Goal: Information Seeking & Learning: Check status

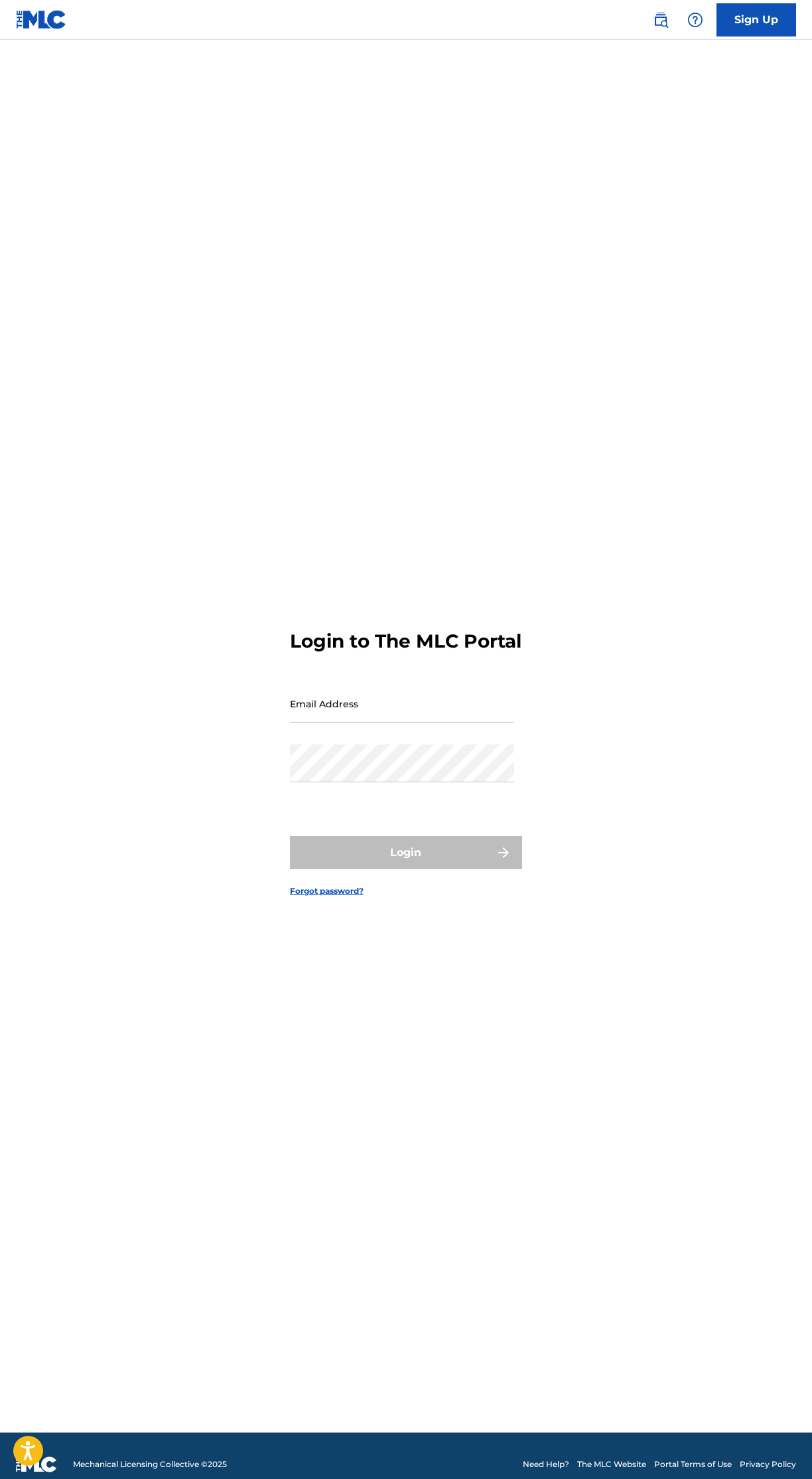
click at [438, 722] on input "Email Address" at bounding box center [402, 704] width 224 height 38
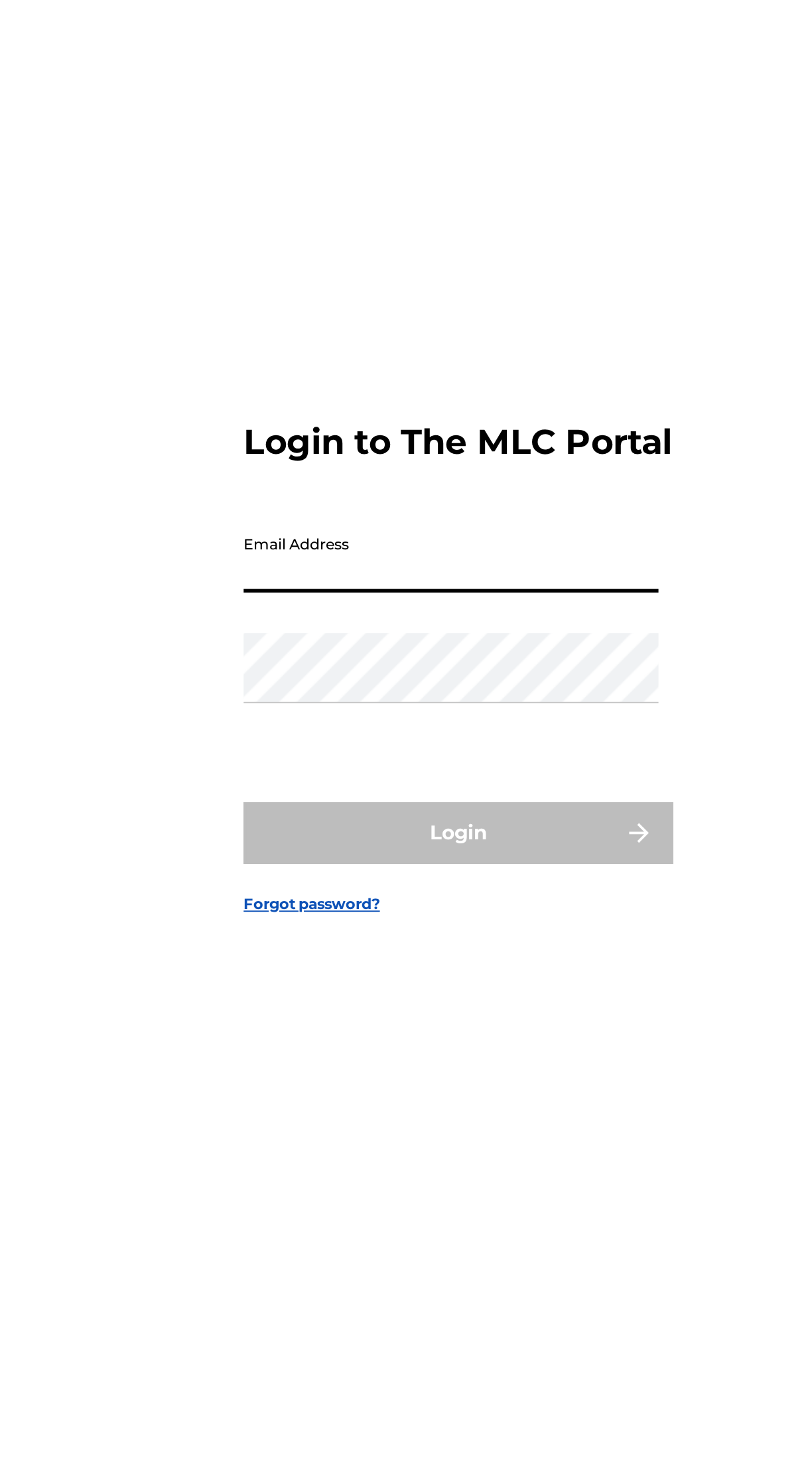
type input "[EMAIL_ADDRESS][DOMAIN_NAME]"
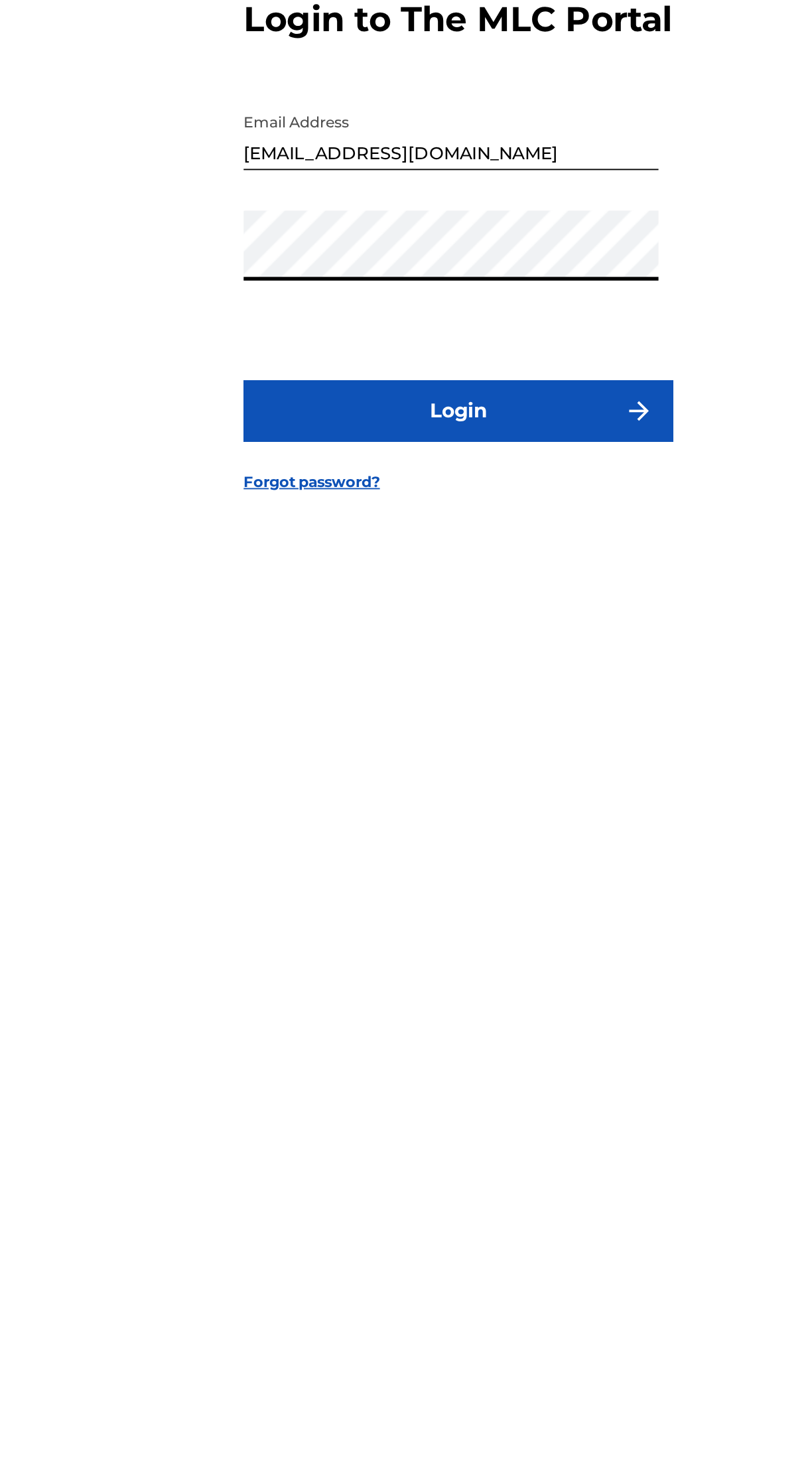
click at [480, 870] on button "Login" at bounding box center [406, 853] width 232 height 33
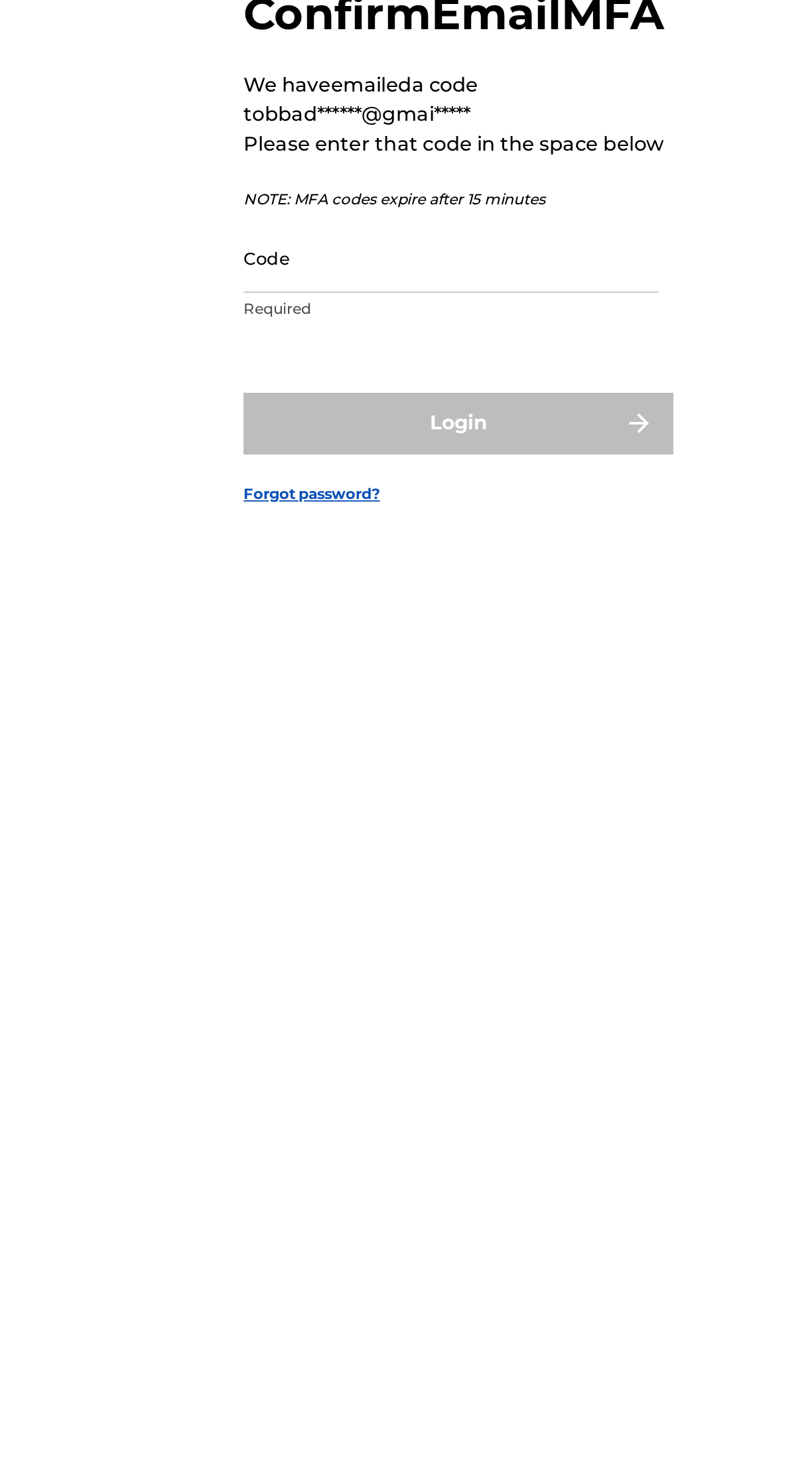
scroll to position [10, 0]
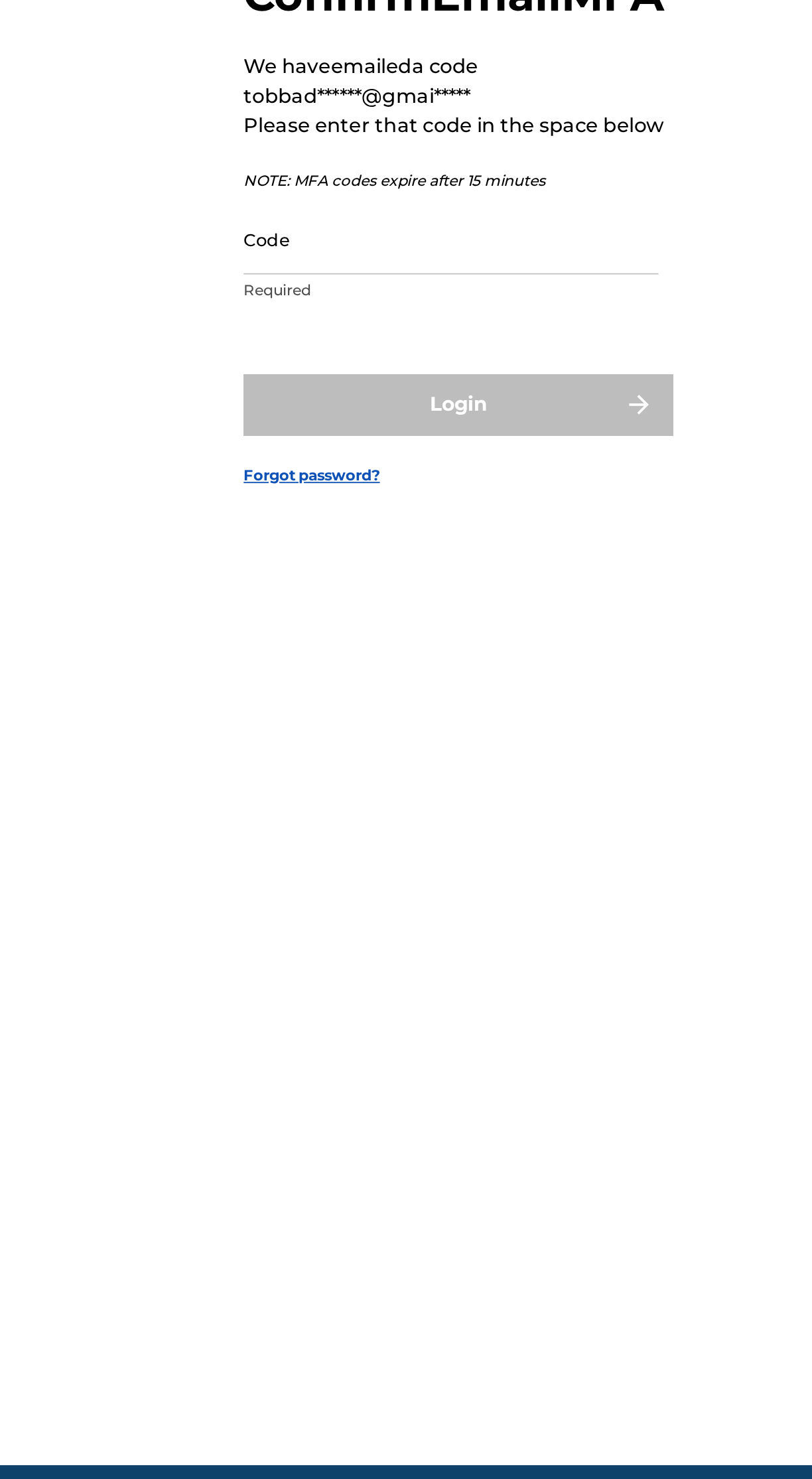
click at [395, 779] on input "Code" at bounding box center [402, 760] width 224 height 38
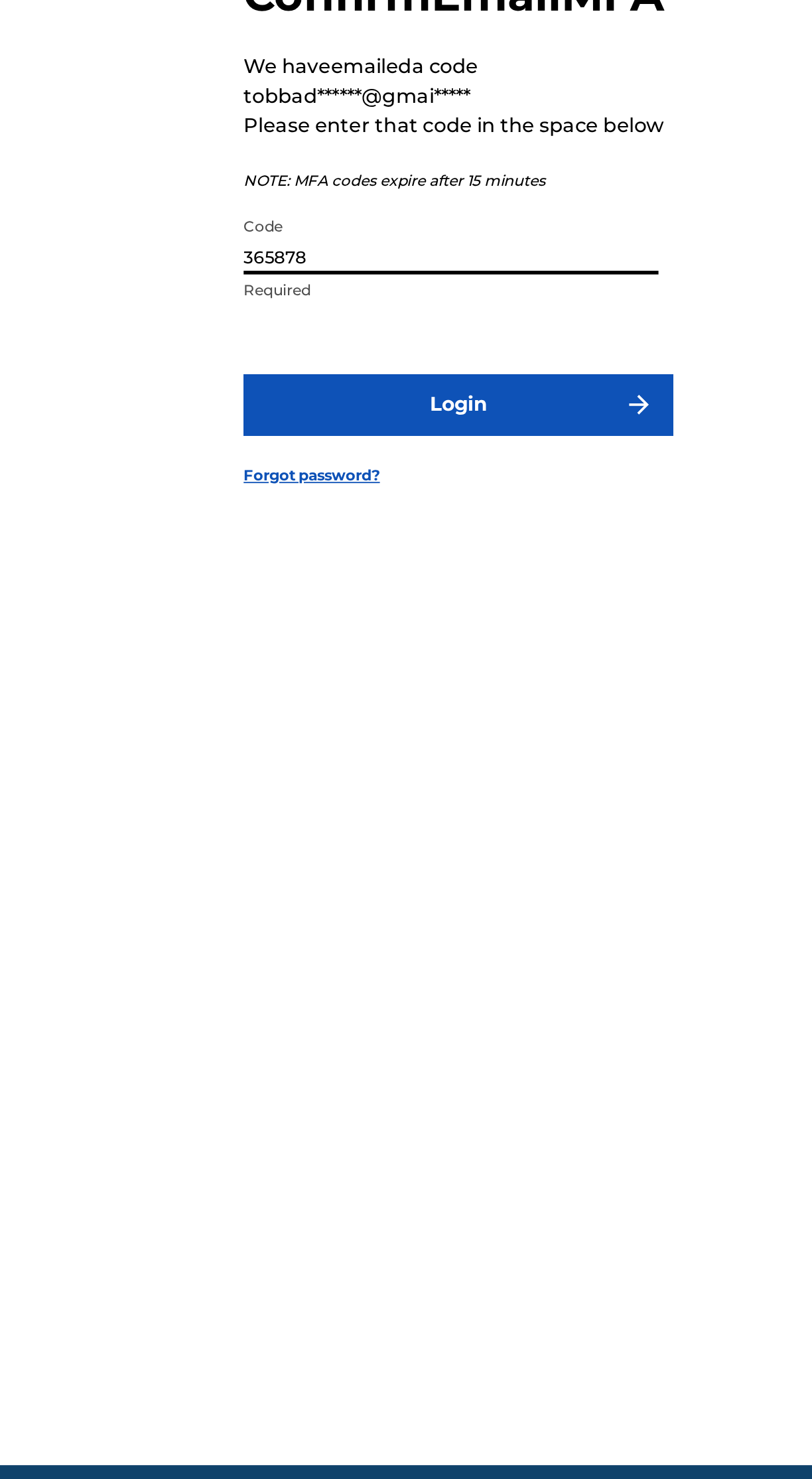
type input "365878"
click at [481, 866] on button "Login" at bounding box center [406, 849] width 232 height 33
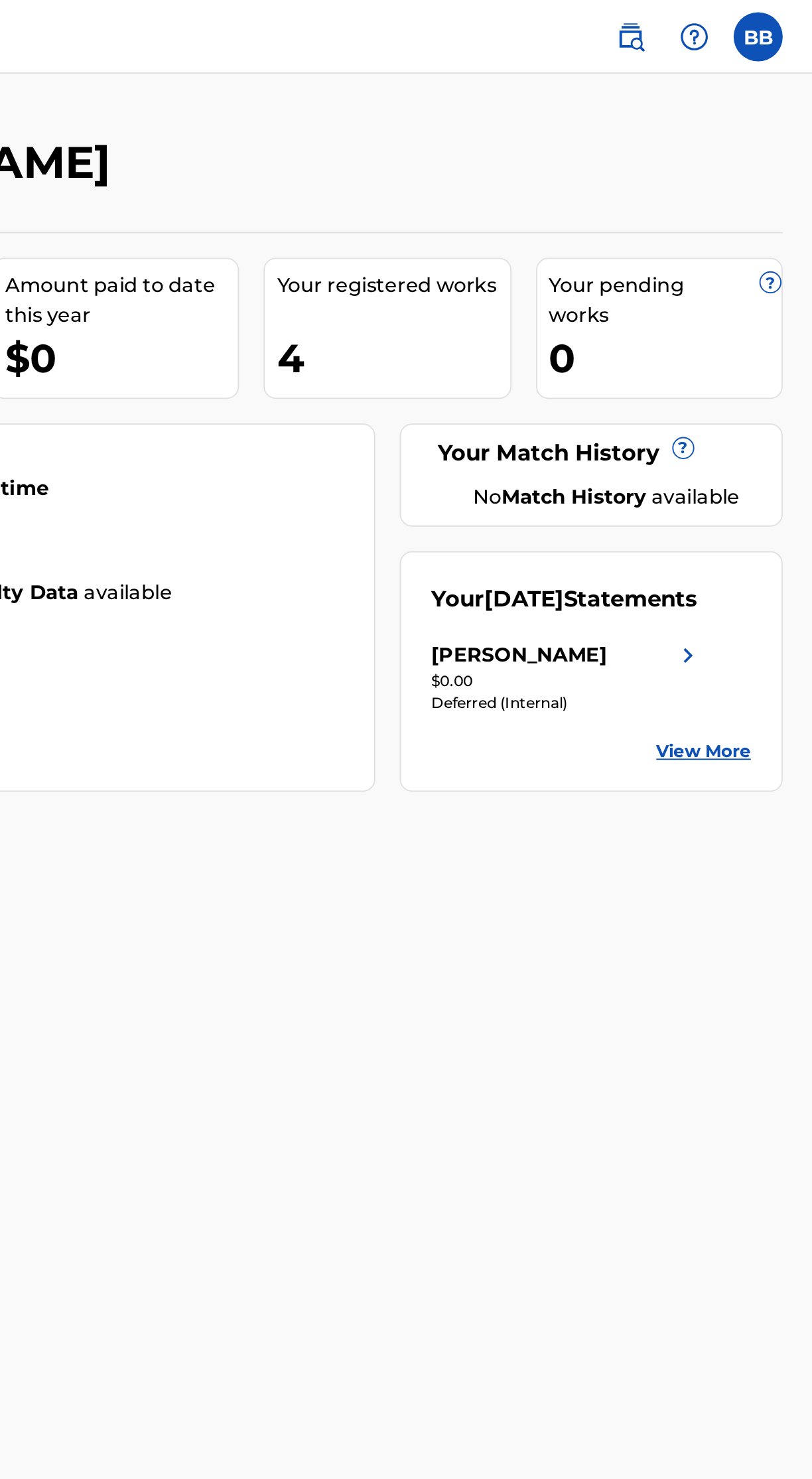
click at [701, 362] on div "[PERSON_NAME]" at bounding box center [654, 354] width 95 height 16
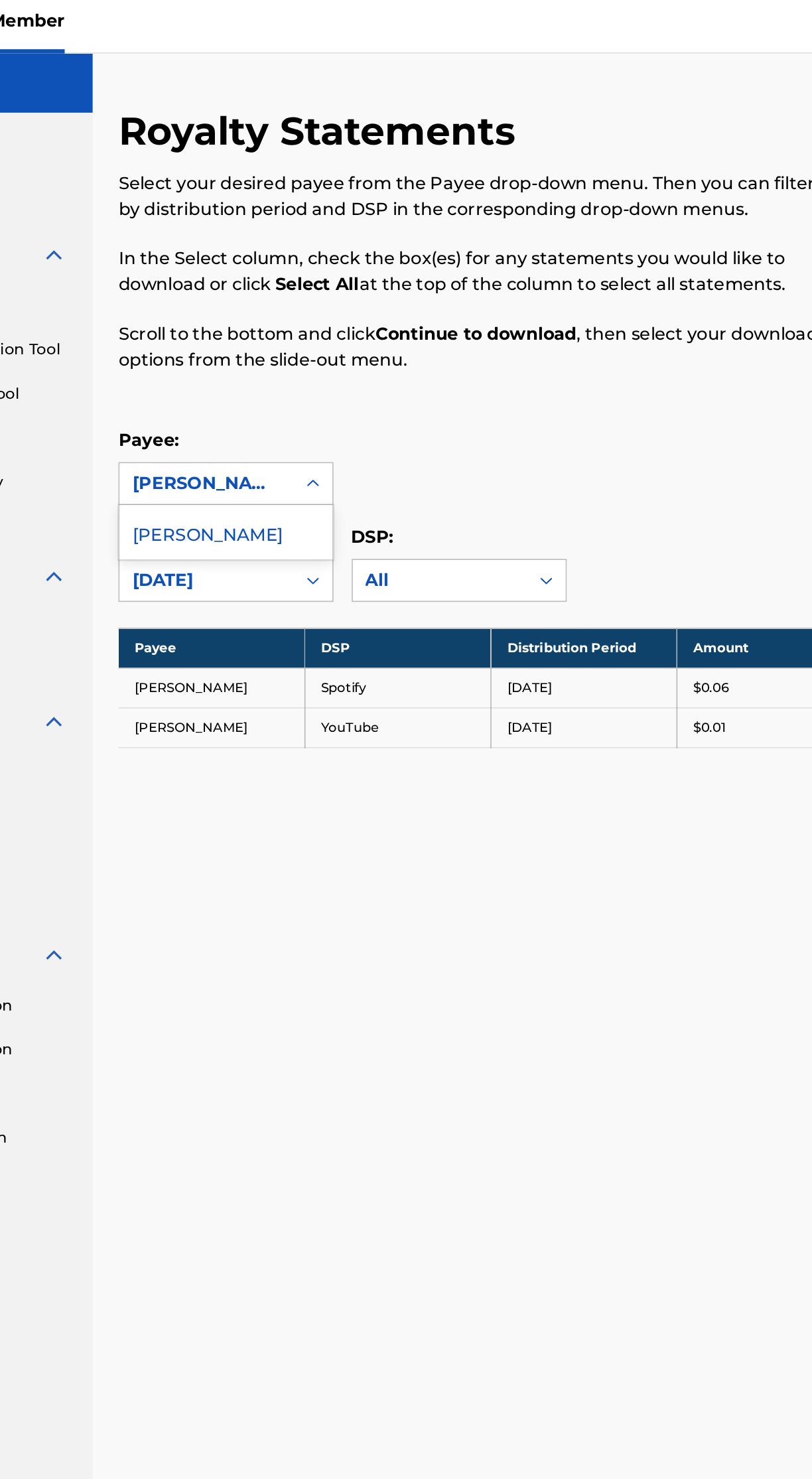
click at [295, 352] on div "[PERSON_NAME]" at bounding box center [288, 335] width 131 height 33
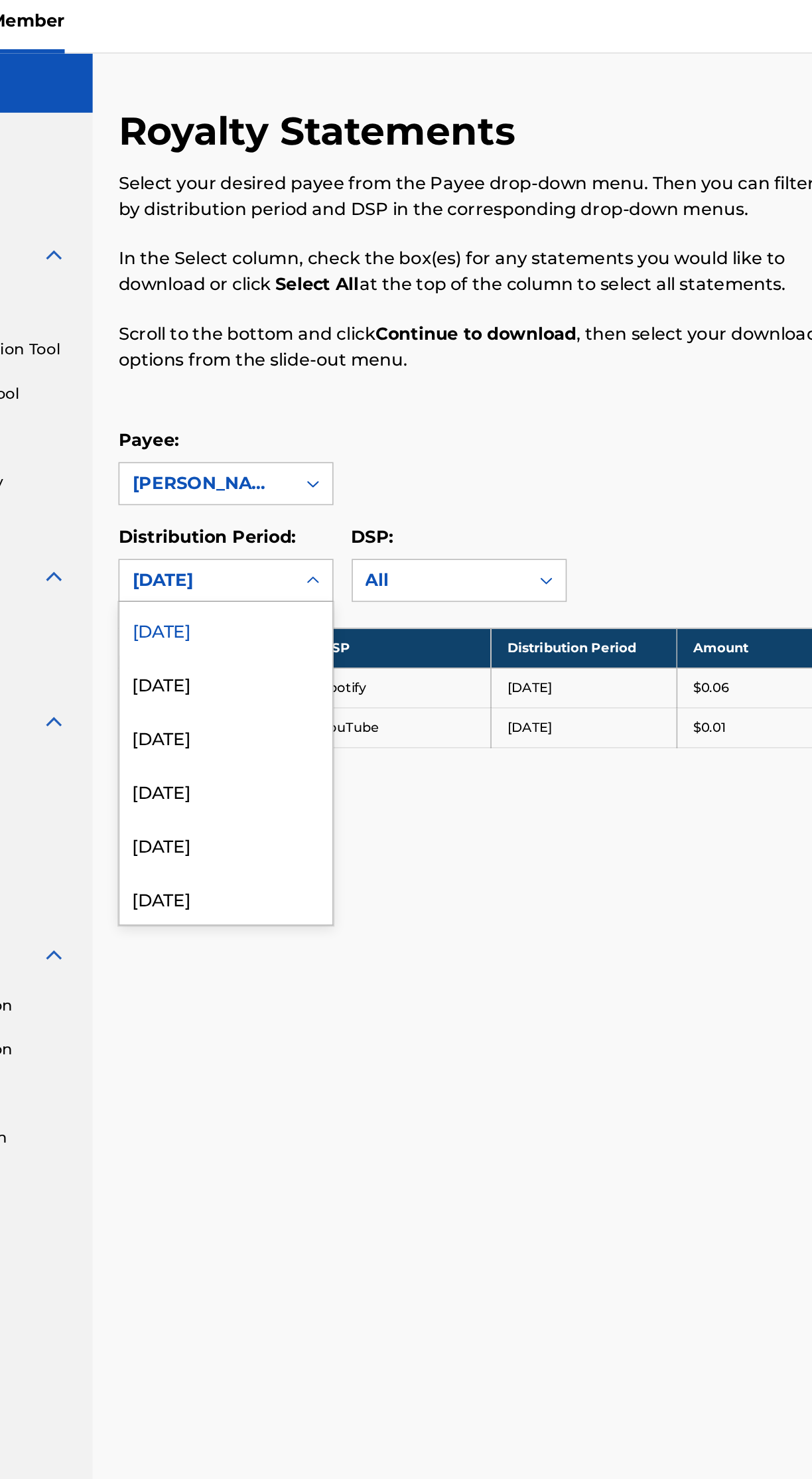
click at [301, 424] on div "July 2025" at bounding box center [288, 428] width 131 height 33
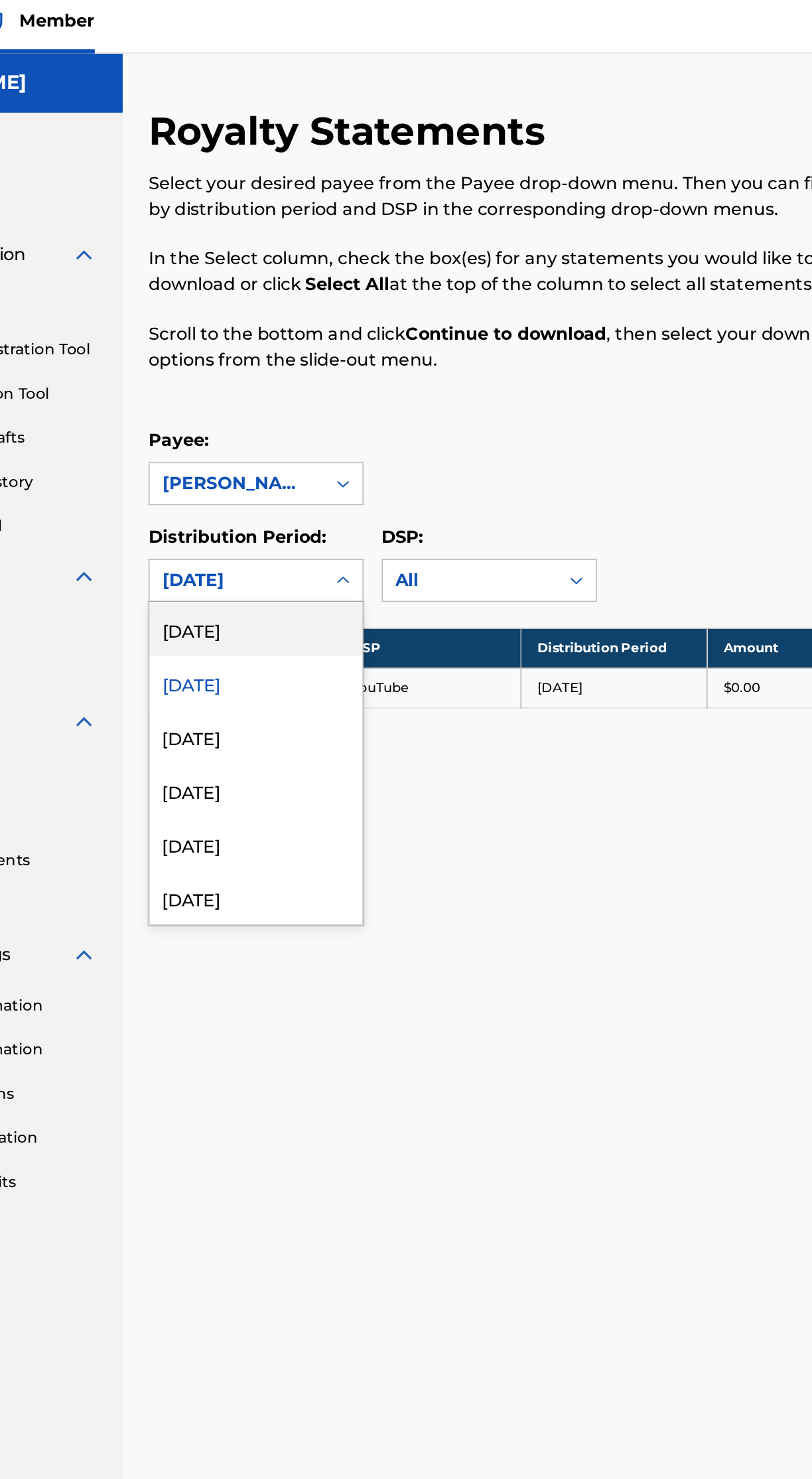
click at [317, 464] on div "June 2025" at bounding box center [288, 461] width 131 height 33
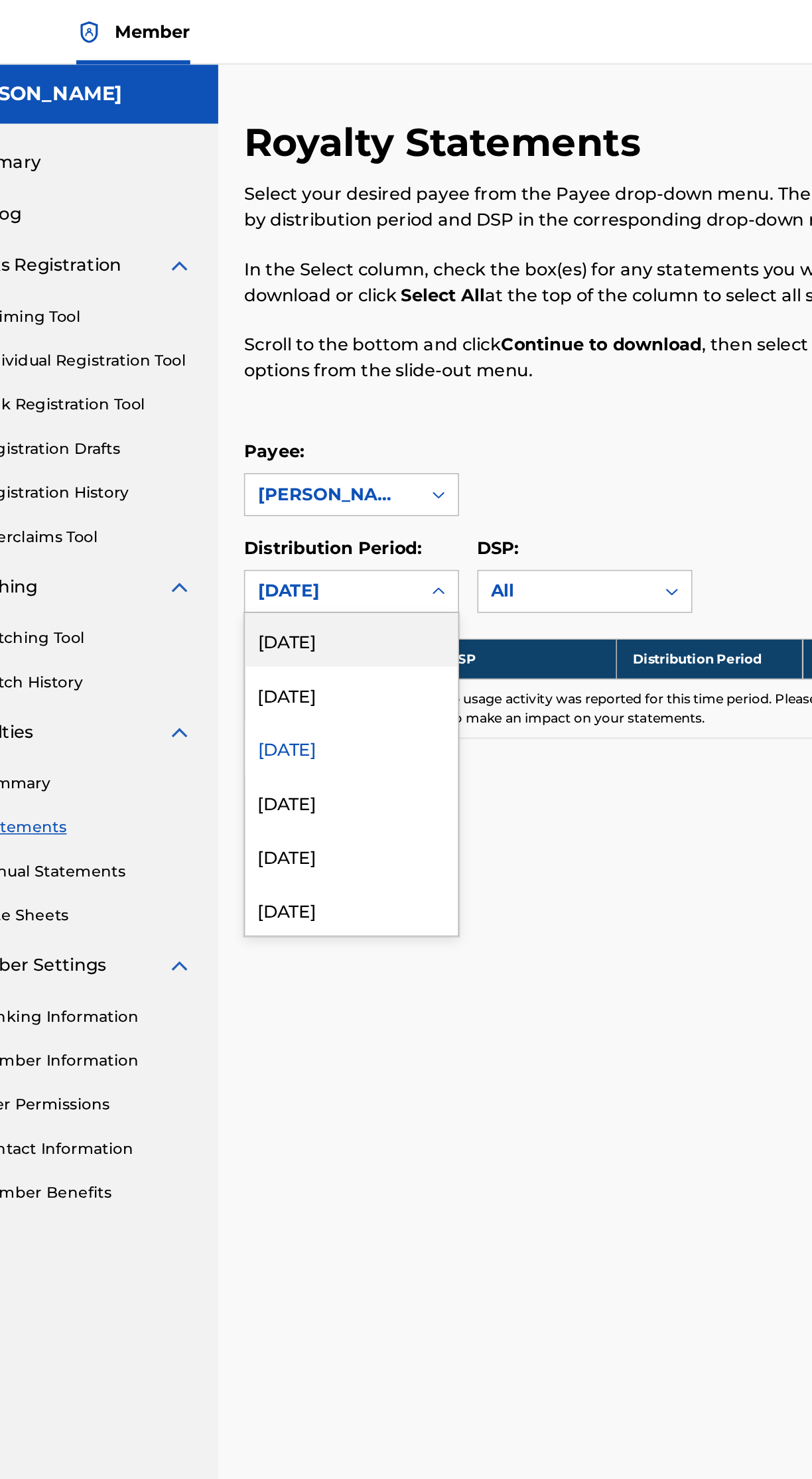
click at [314, 392] on div "[DATE]" at bounding box center [288, 395] width 131 height 33
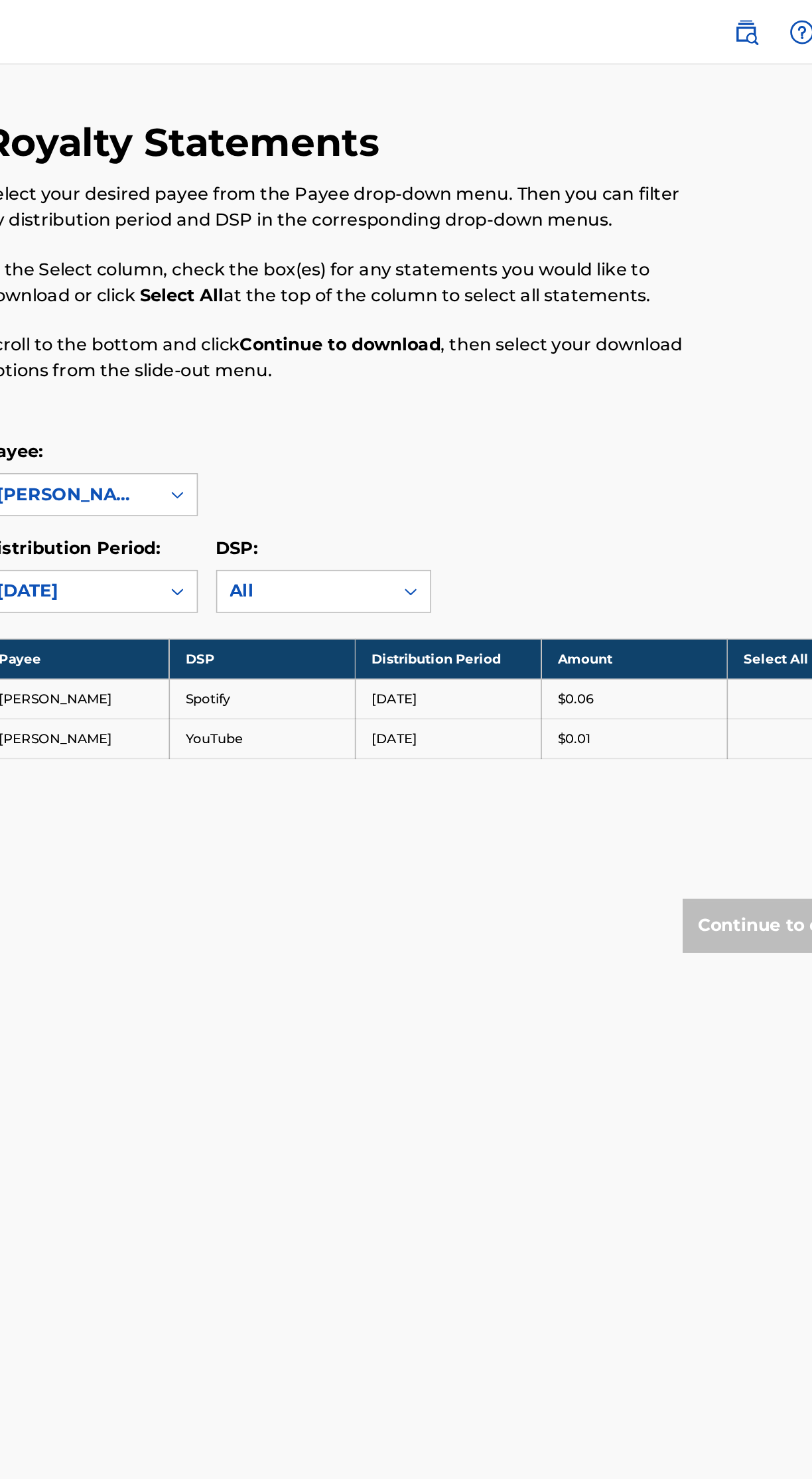
click at [496, 433] on td "[DATE]" at bounding box center [508, 431] width 115 height 24
click at [292, 444] on td "[PERSON_NAME]" at bounding box center [279, 431] width 115 height 24
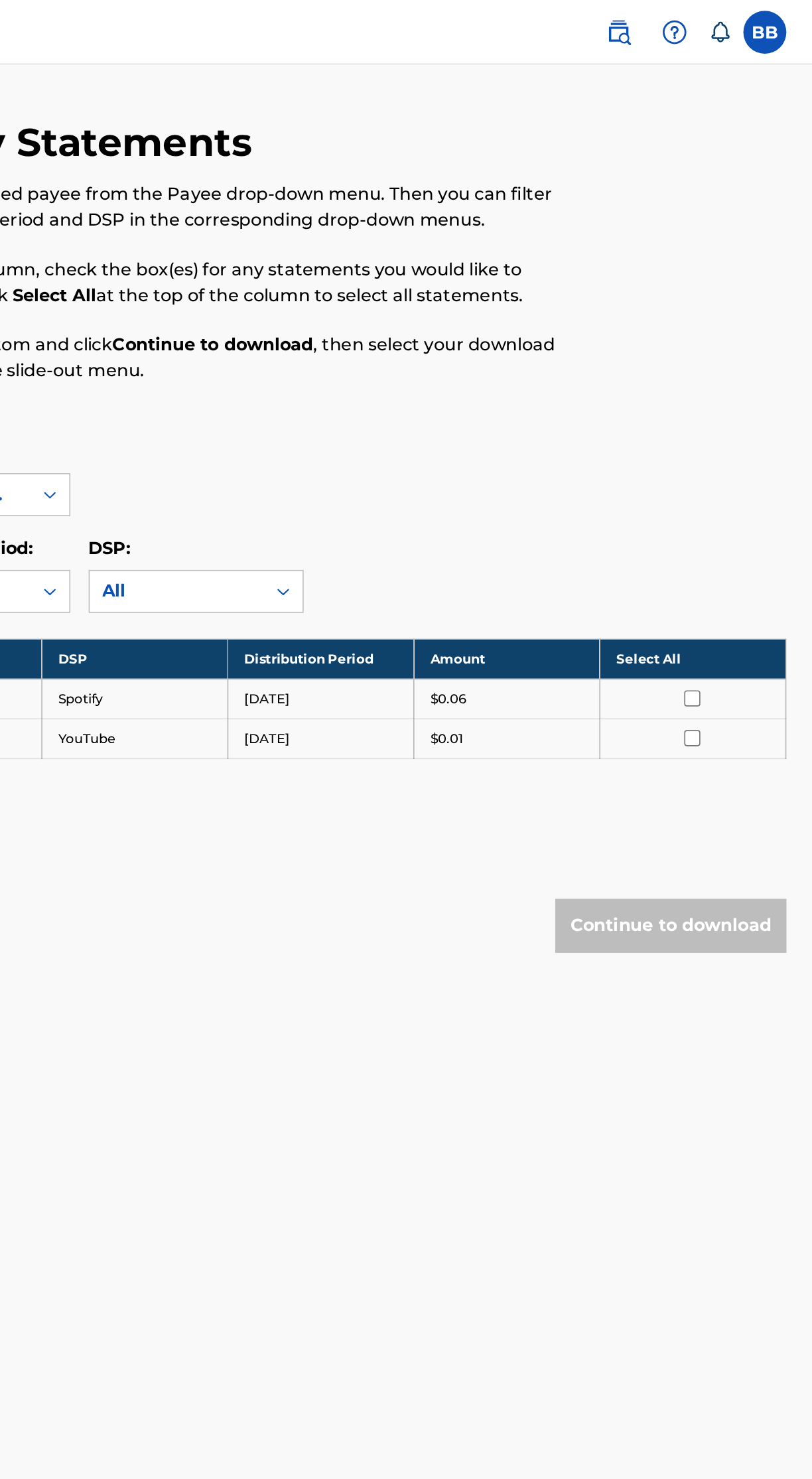
click at [739, 400] on th "Select All" at bounding box center [738, 406] width 115 height 24
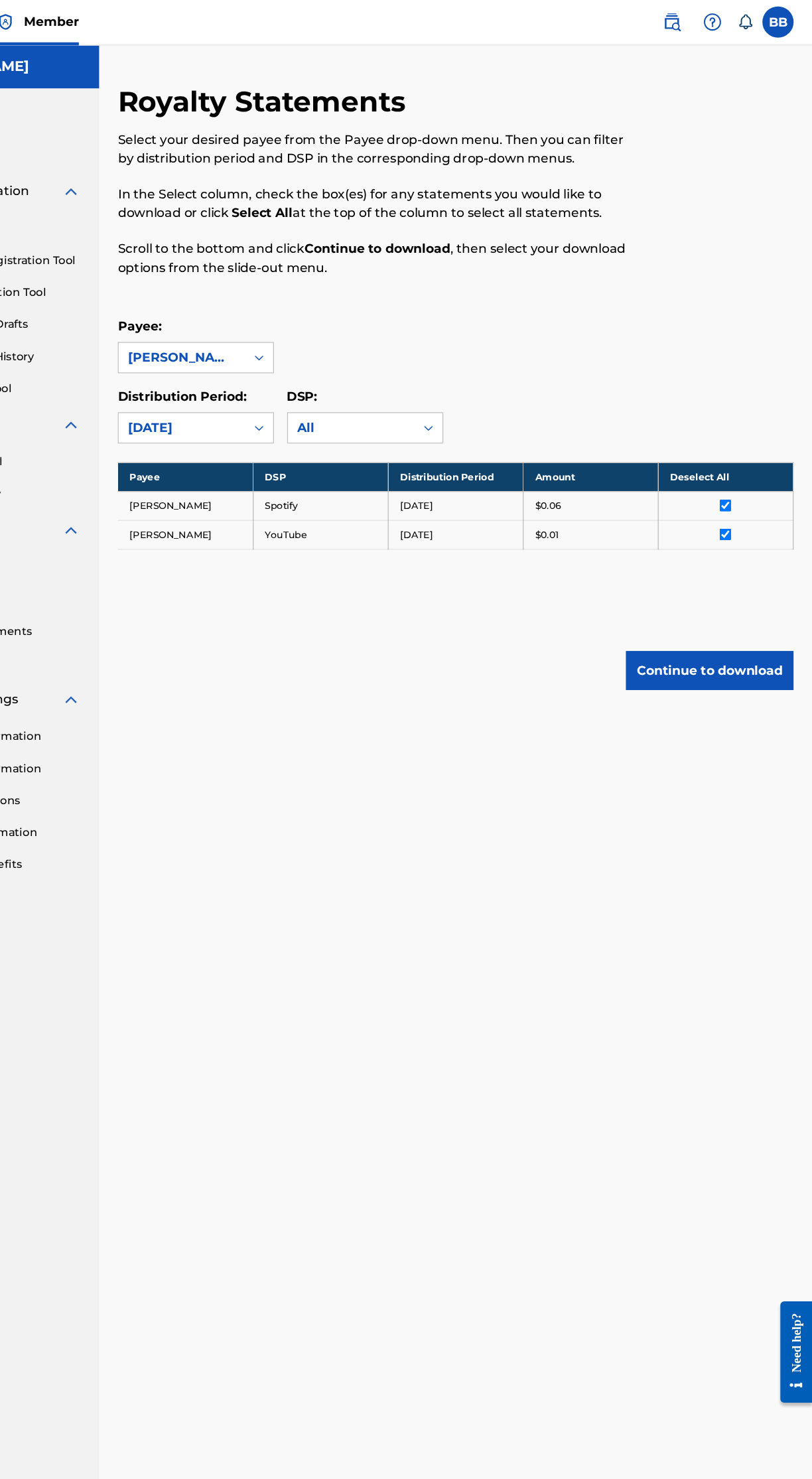
click at [273, 747] on div "Royalty Statements Select your desired payee from the Payee drop-down menu. The…" at bounding box center [509, 744] width 607 height 1342
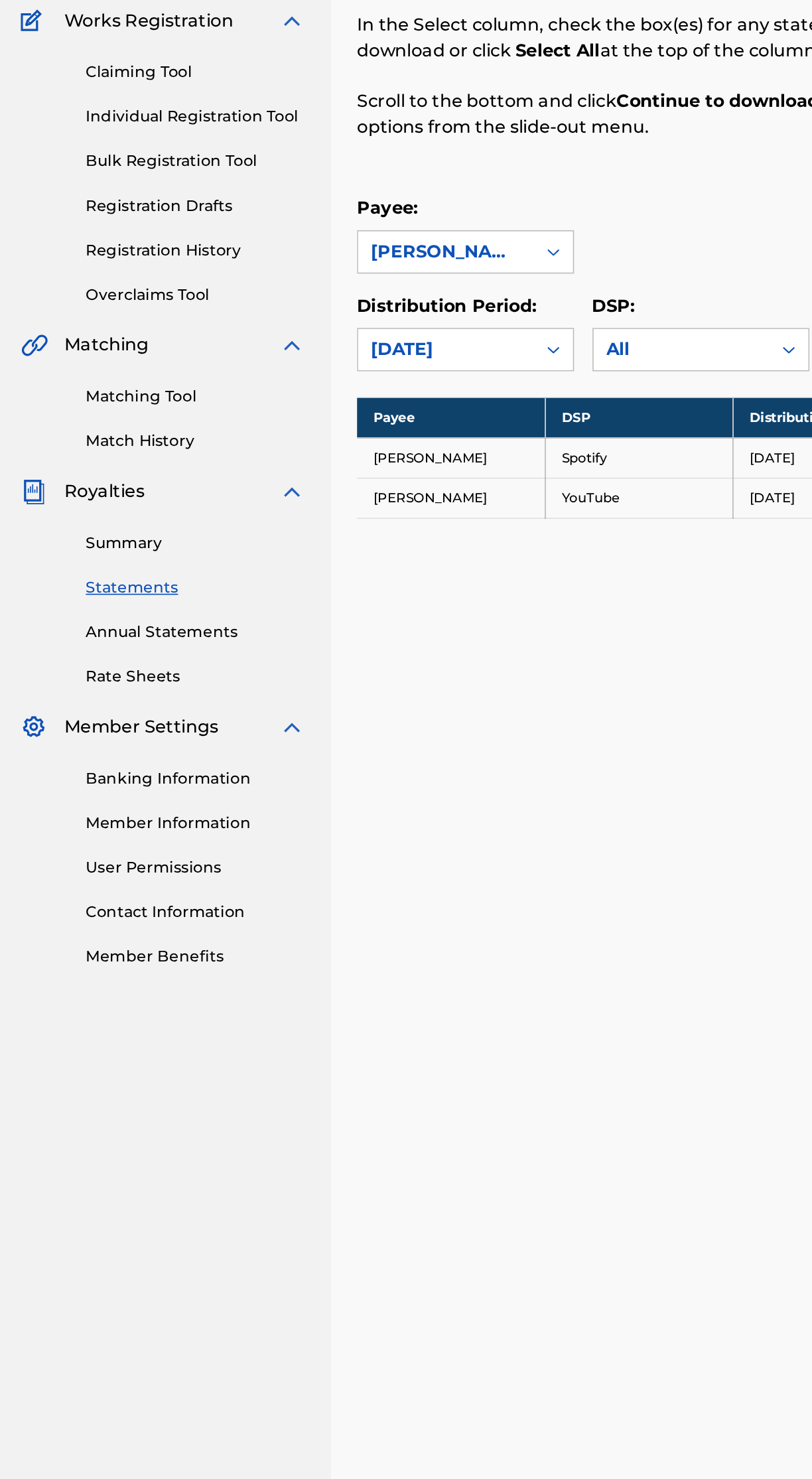
click at [92, 479] on link "Summary" at bounding box center [122, 483] width 134 height 14
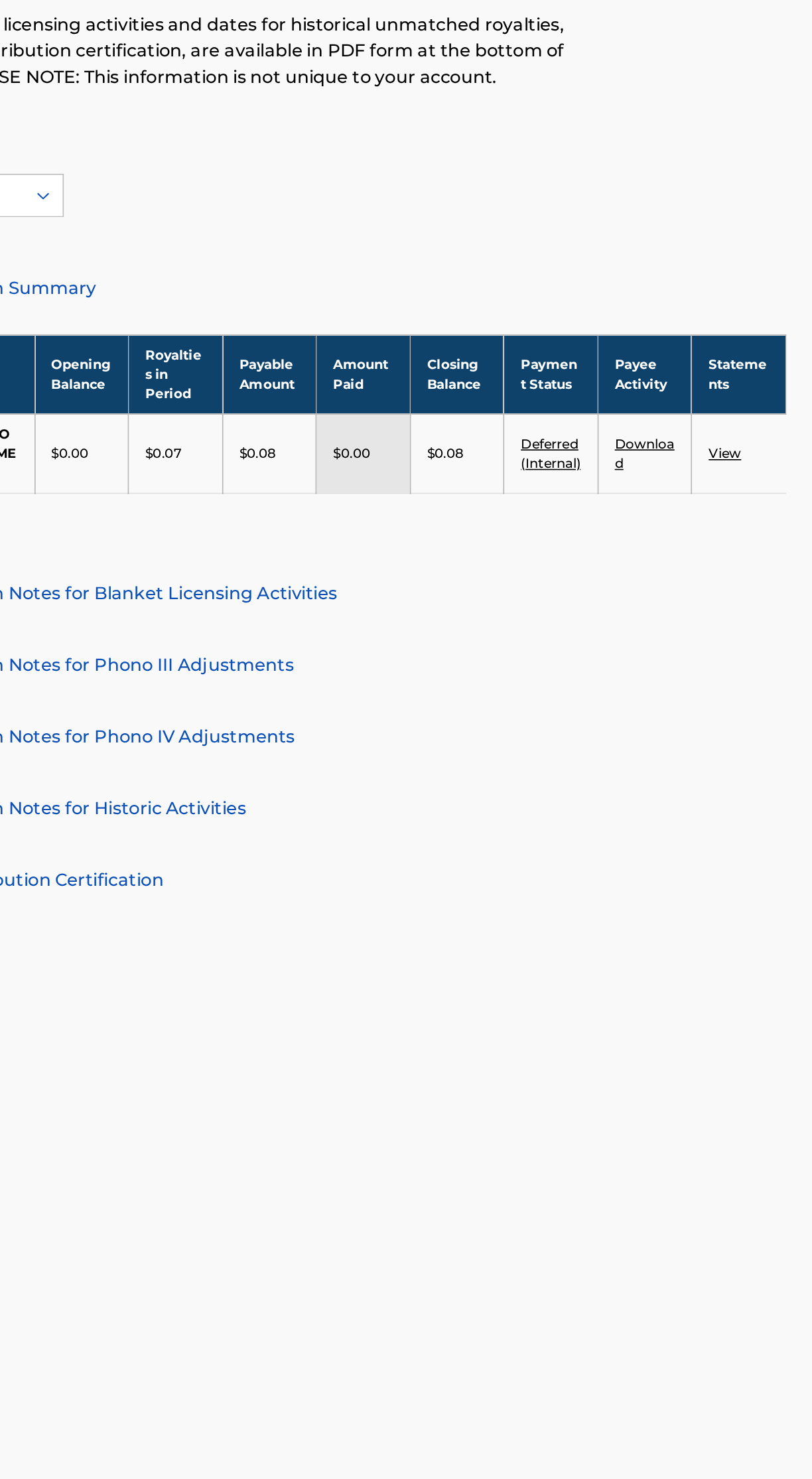
click at [762, 434] on link "View" at bounding box center [759, 428] width 20 height 10
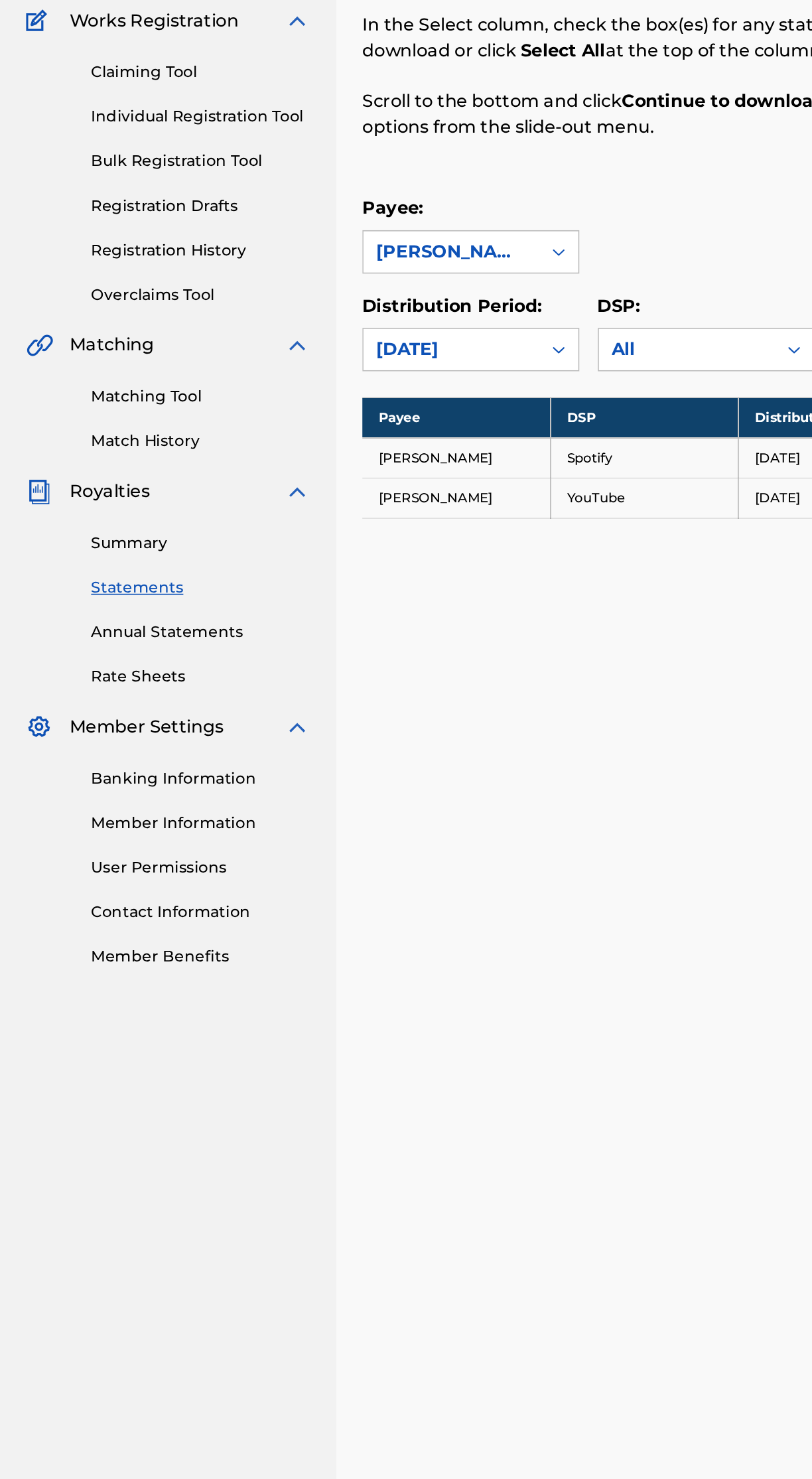
click at [137, 627] on link "Banking Information" at bounding box center [122, 627] width 134 height 14
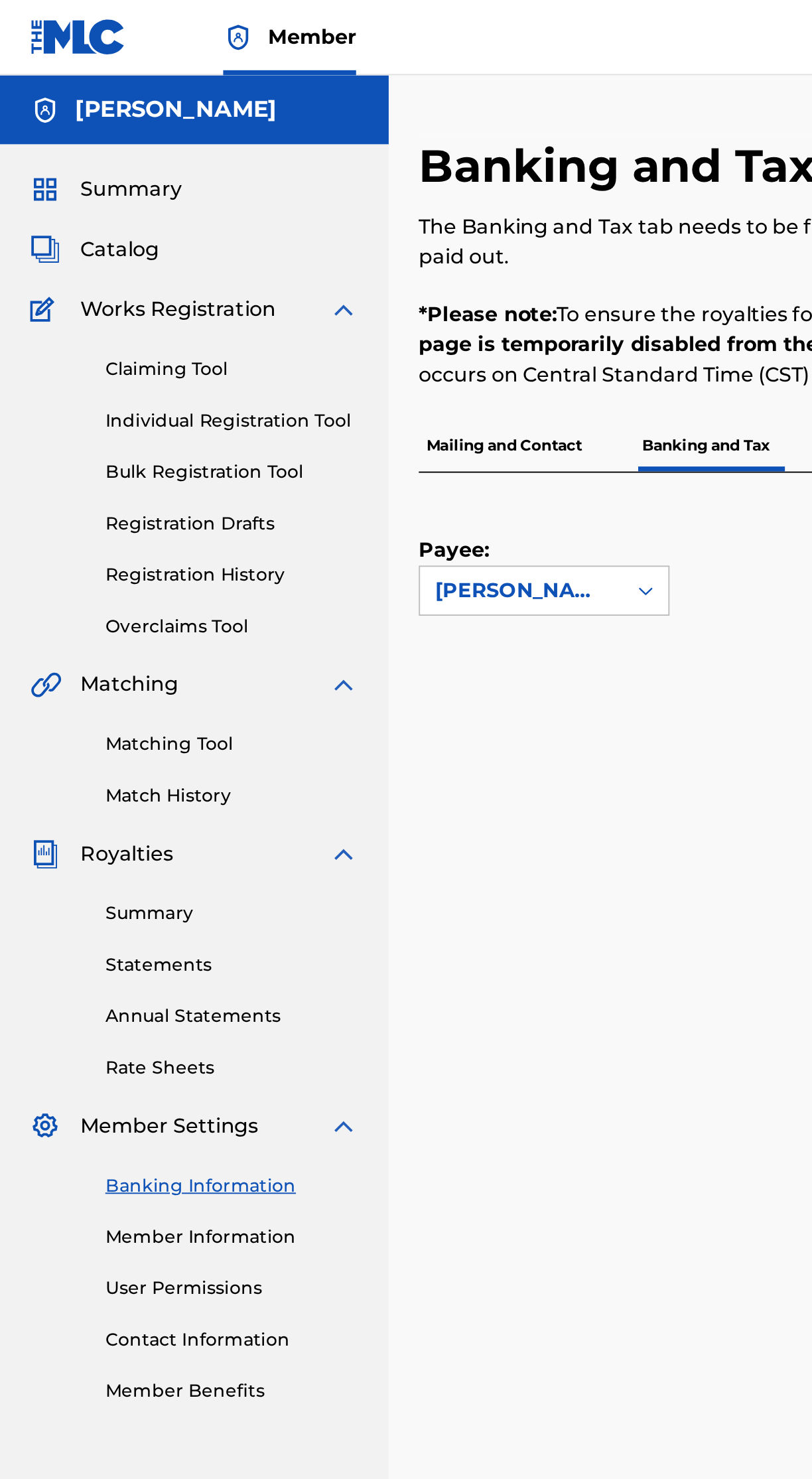
click at [46, 95] on span "Summary" at bounding box center [69, 100] width 54 height 16
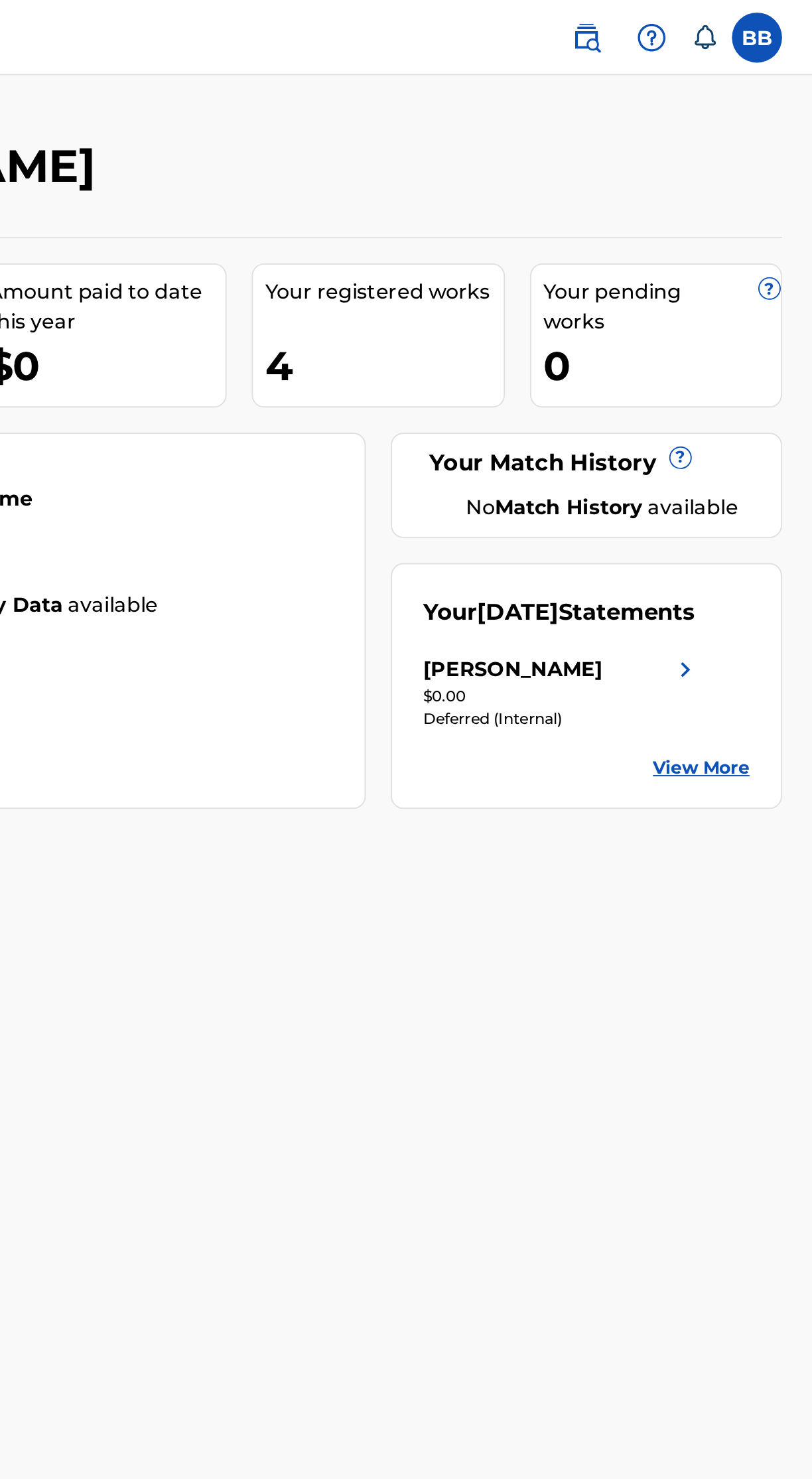
click at [788, 158] on span "?" at bounding box center [790, 153] width 11 height 11
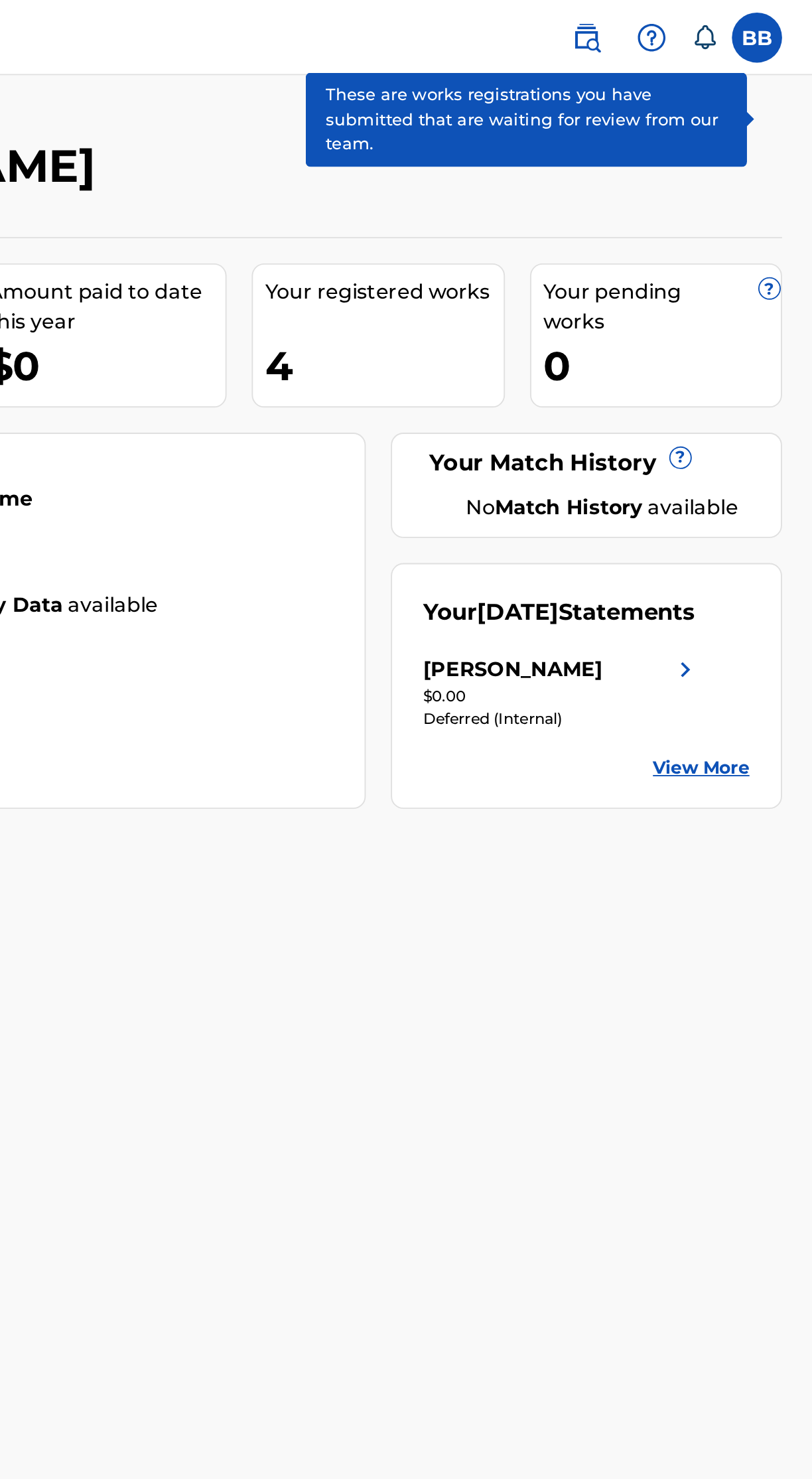
click at [491, 428] on div "Your amount paid over time Last 6 months No royalty data available" at bounding box center [399, 328] width 355 height 199
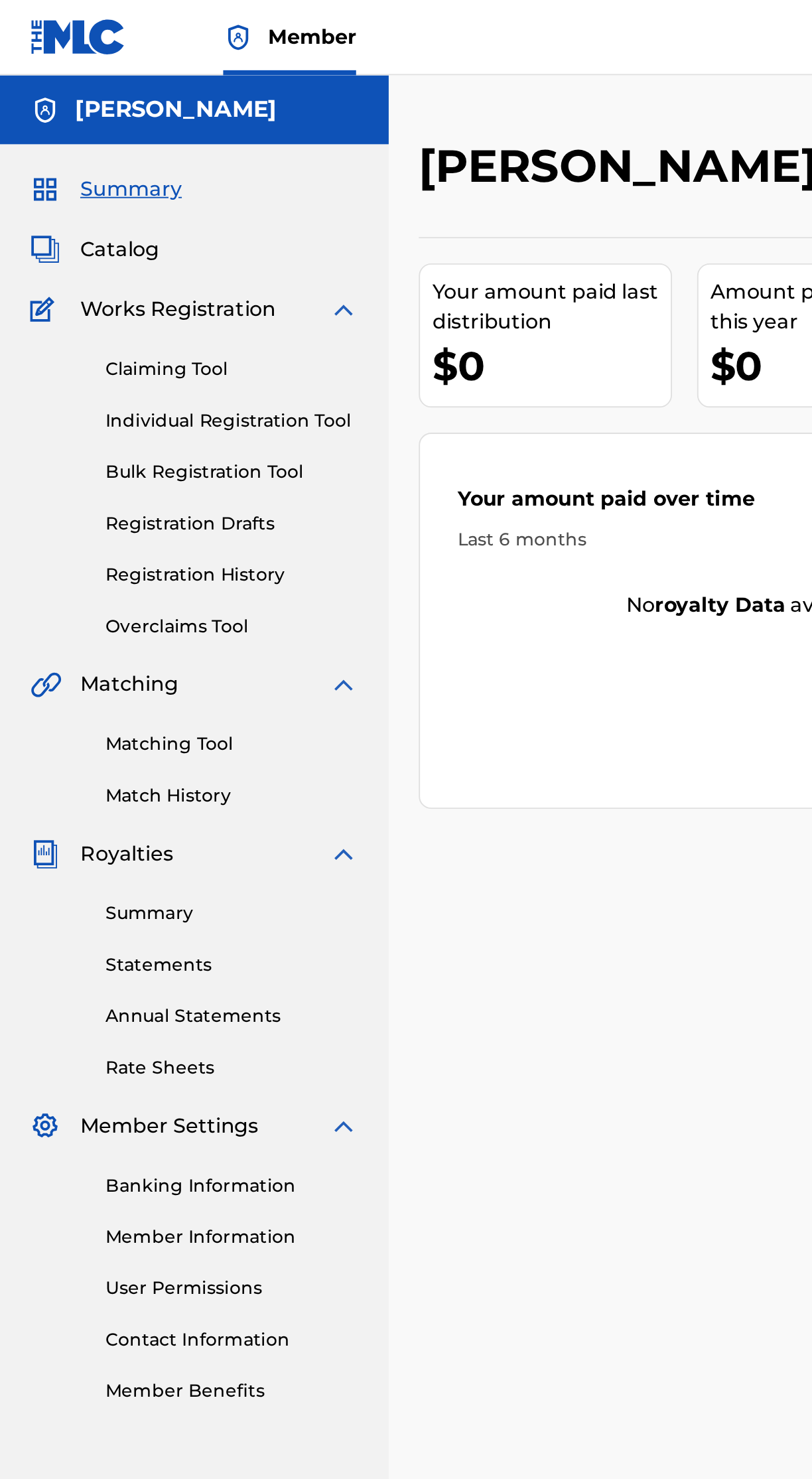
click at [78, 131] on span "Catalog" at bounding box center [63, 131] width 42 height 16
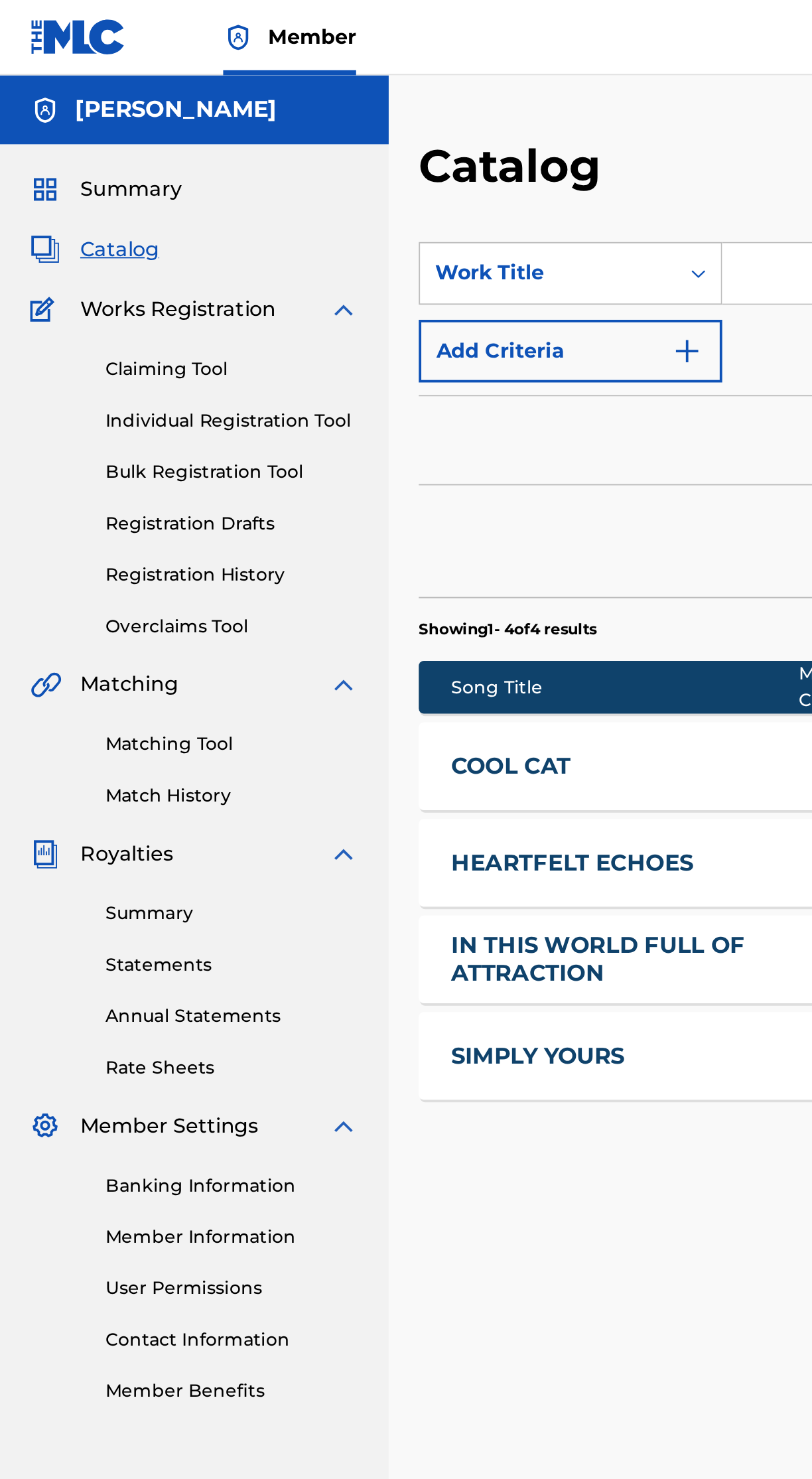
click at [68, 564] on link "Rate Sheets" at bounding box center [122, 565] width 134 height 14
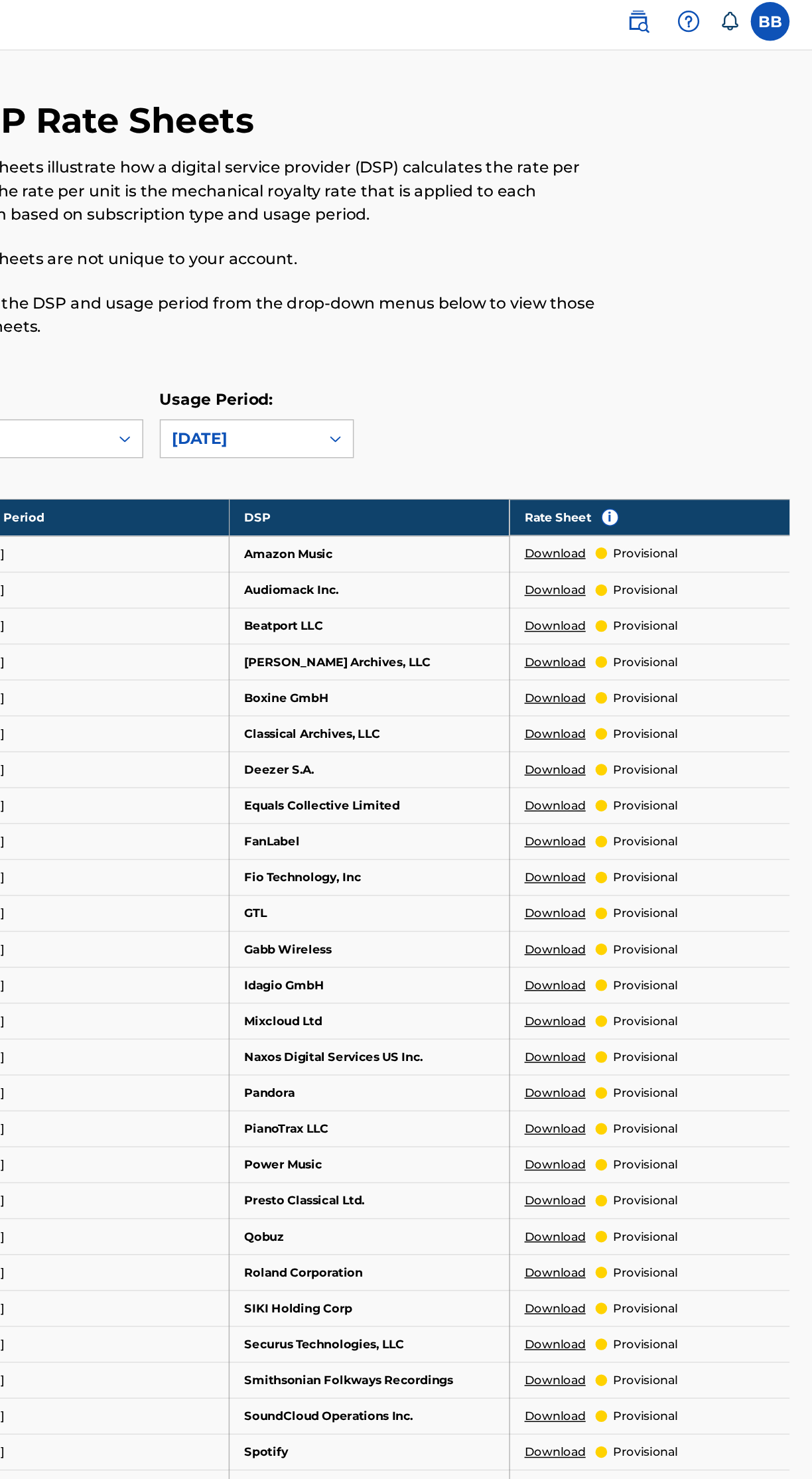
click at [670, 267] on div "DSP Rate Sheets Rate sheets illustrate how a digital service provider (DSP) cal…" at bounding box center [509, 697] width 575 height 1248
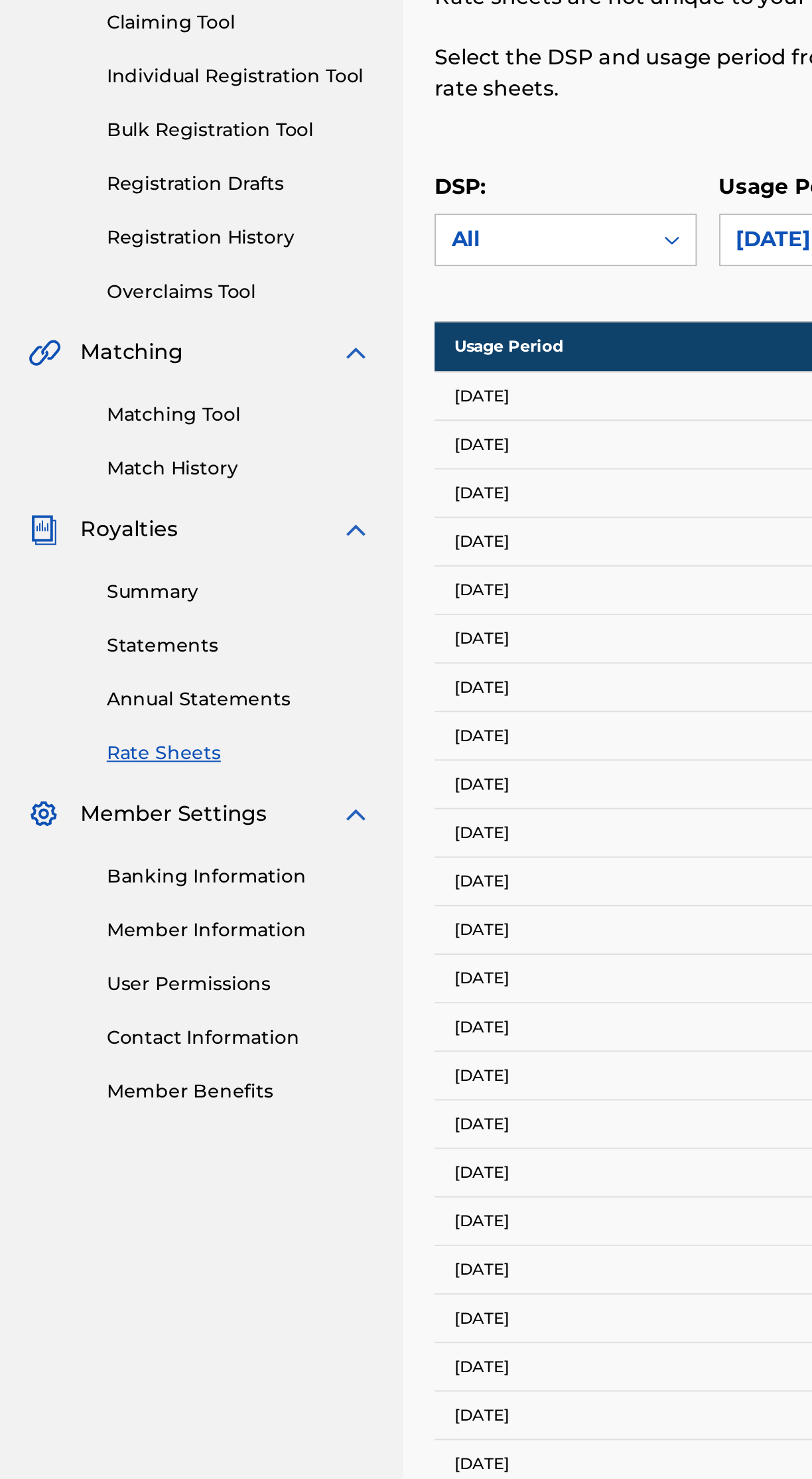
click at [95, 482] on link "Summary" at bounding box center [122, 483] width 134 height 14
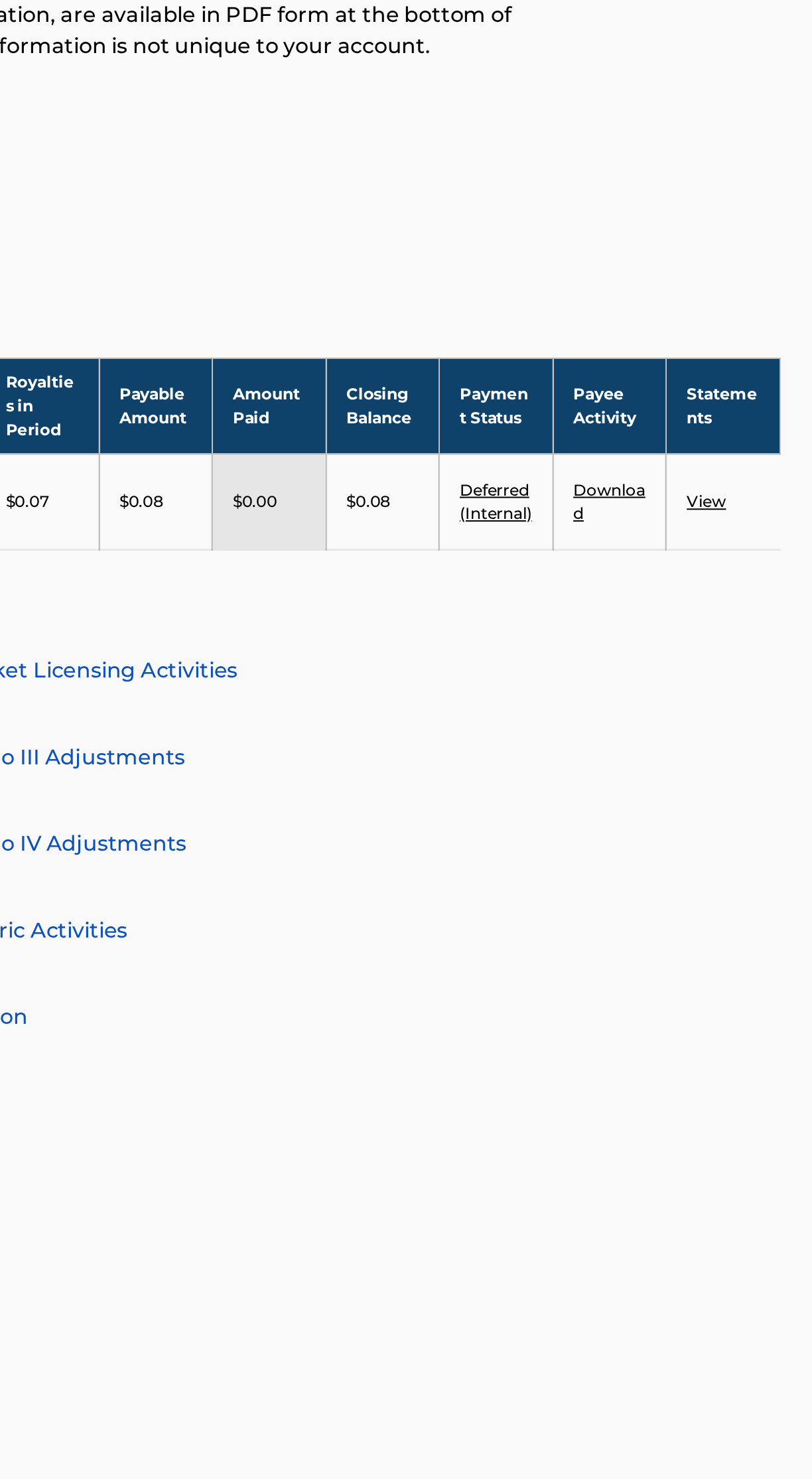
click at [652, 438] on link "Deferred (Internal)" at bounding box center [652, 428] width 36 height 22
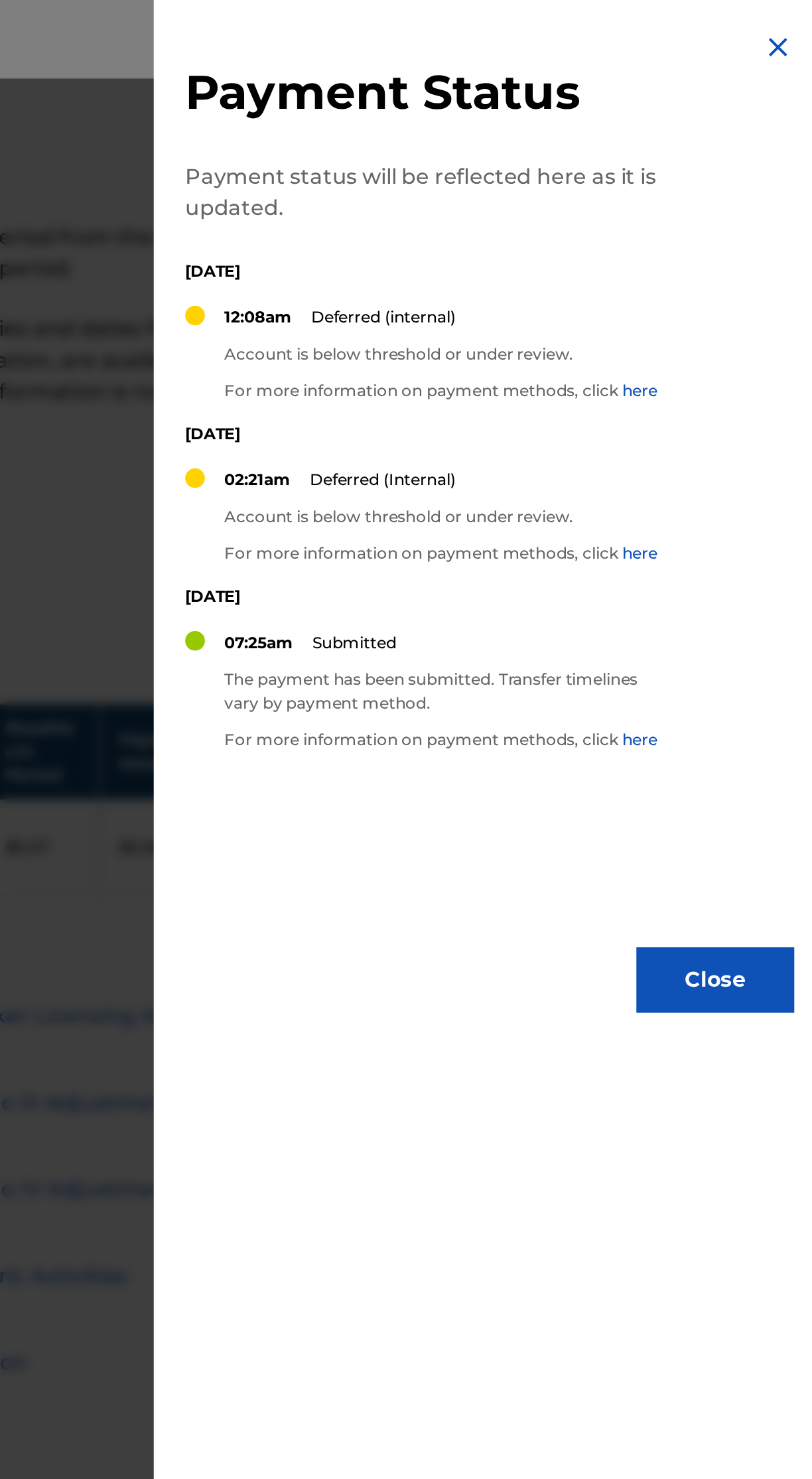
click at [763, 498] on button "Close" at bounding box center [763, 496] width 80 height 33
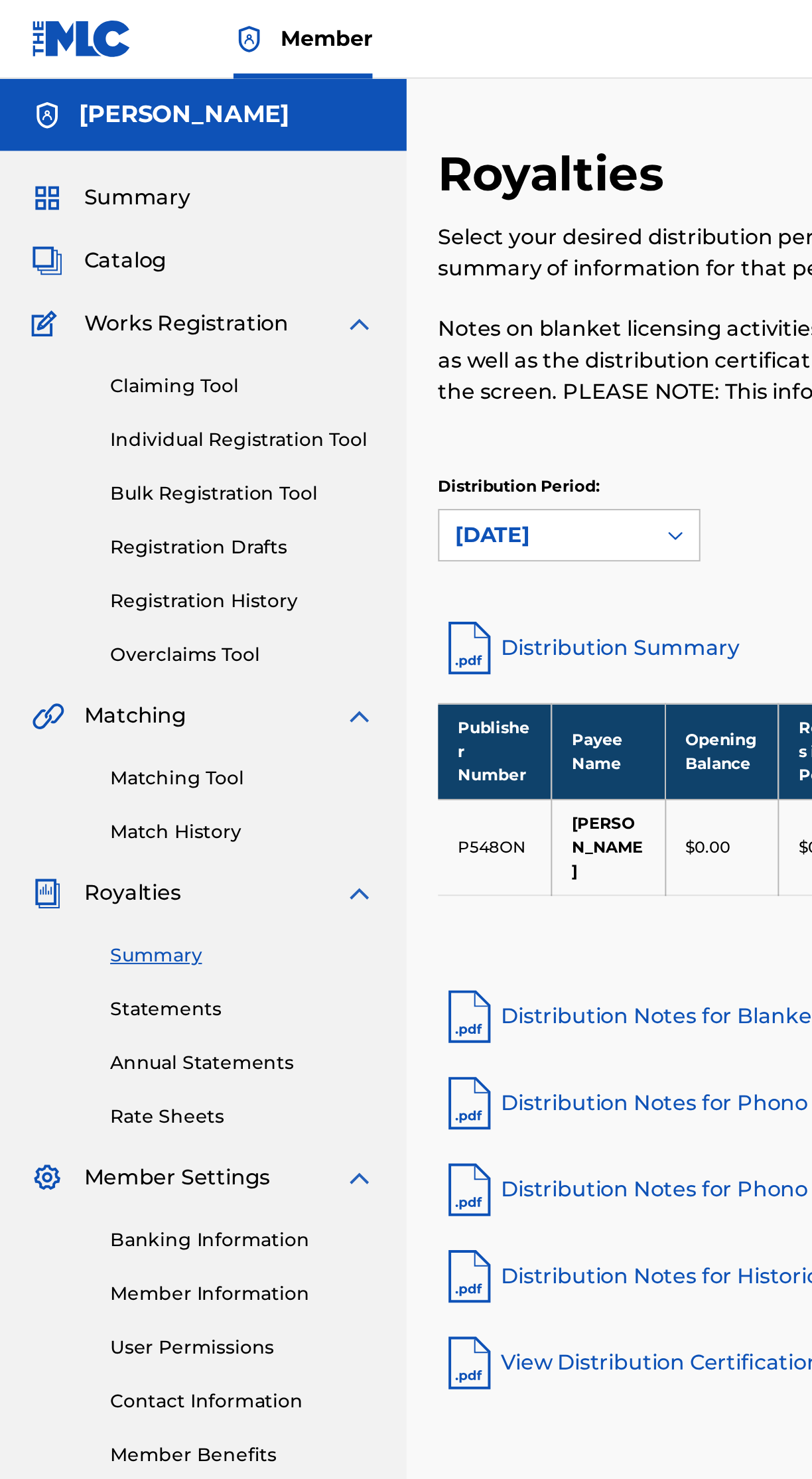
click at [137, 304] on link "Registration History" at bounding box center [122, 304] width 134 height 14
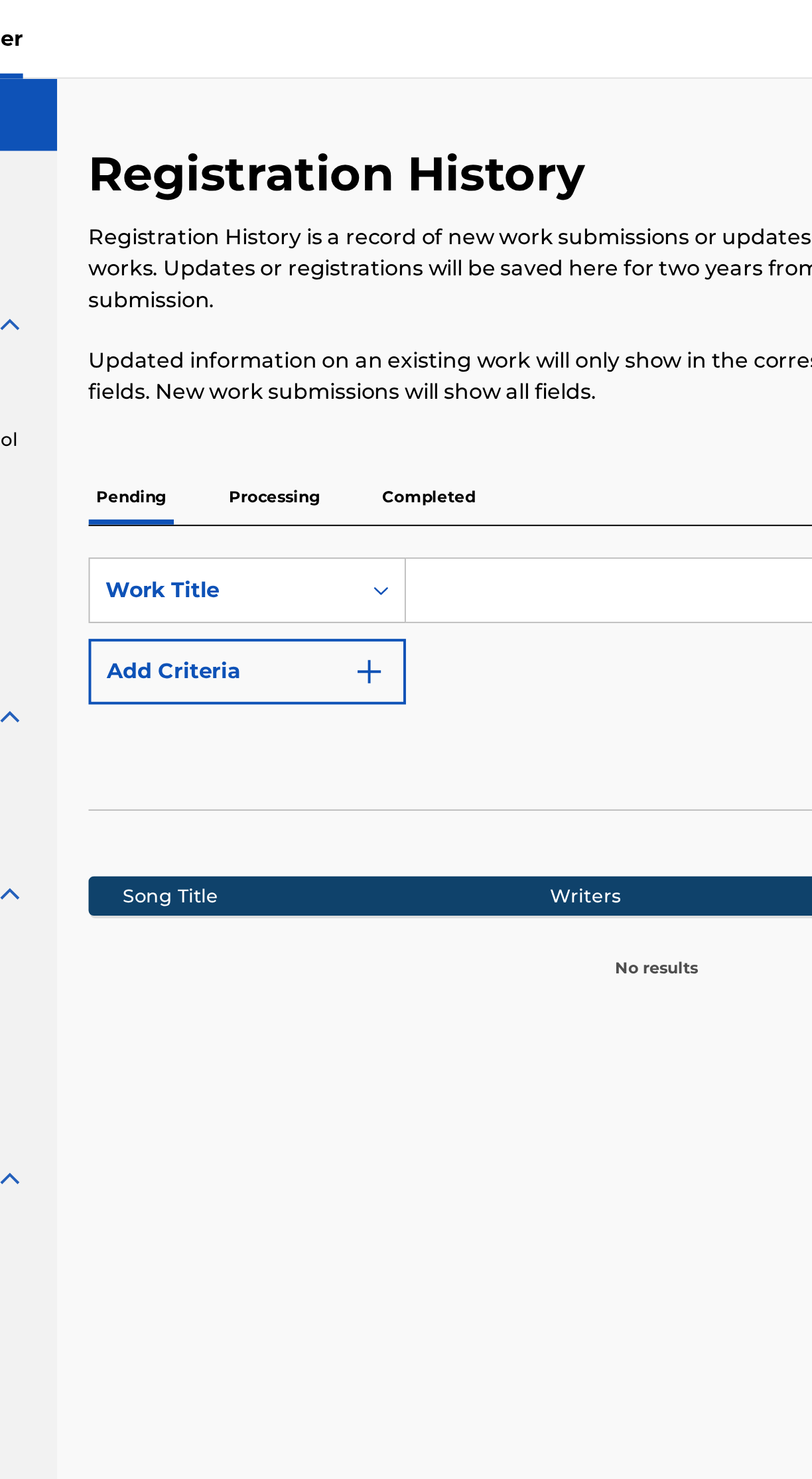
click at [318, 264] on p "Processing" at bounding box center [315, 251] width 54 height 28
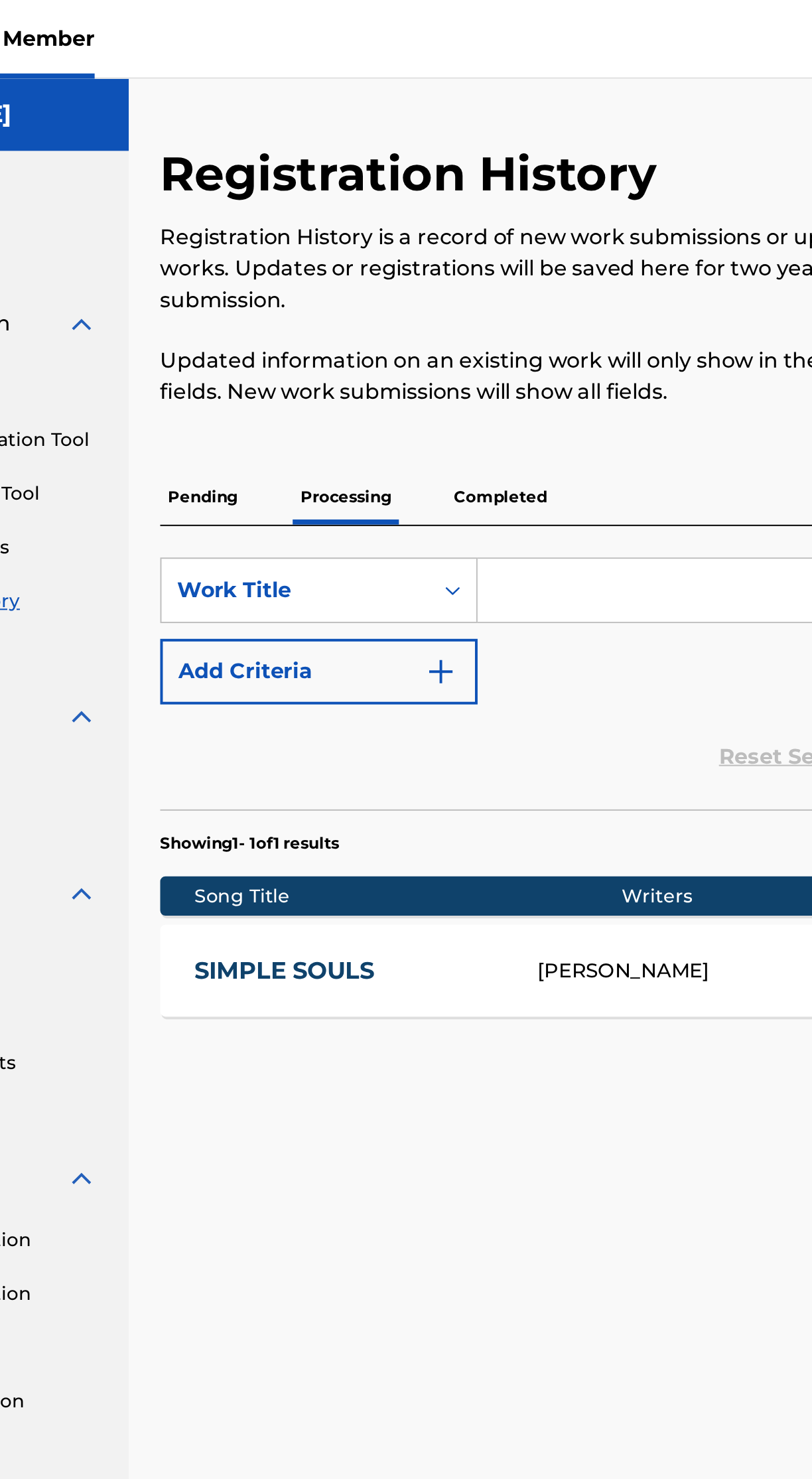
click at [398, 249] on p "Completed" at bounding box center [393, 251] width 55 height 28
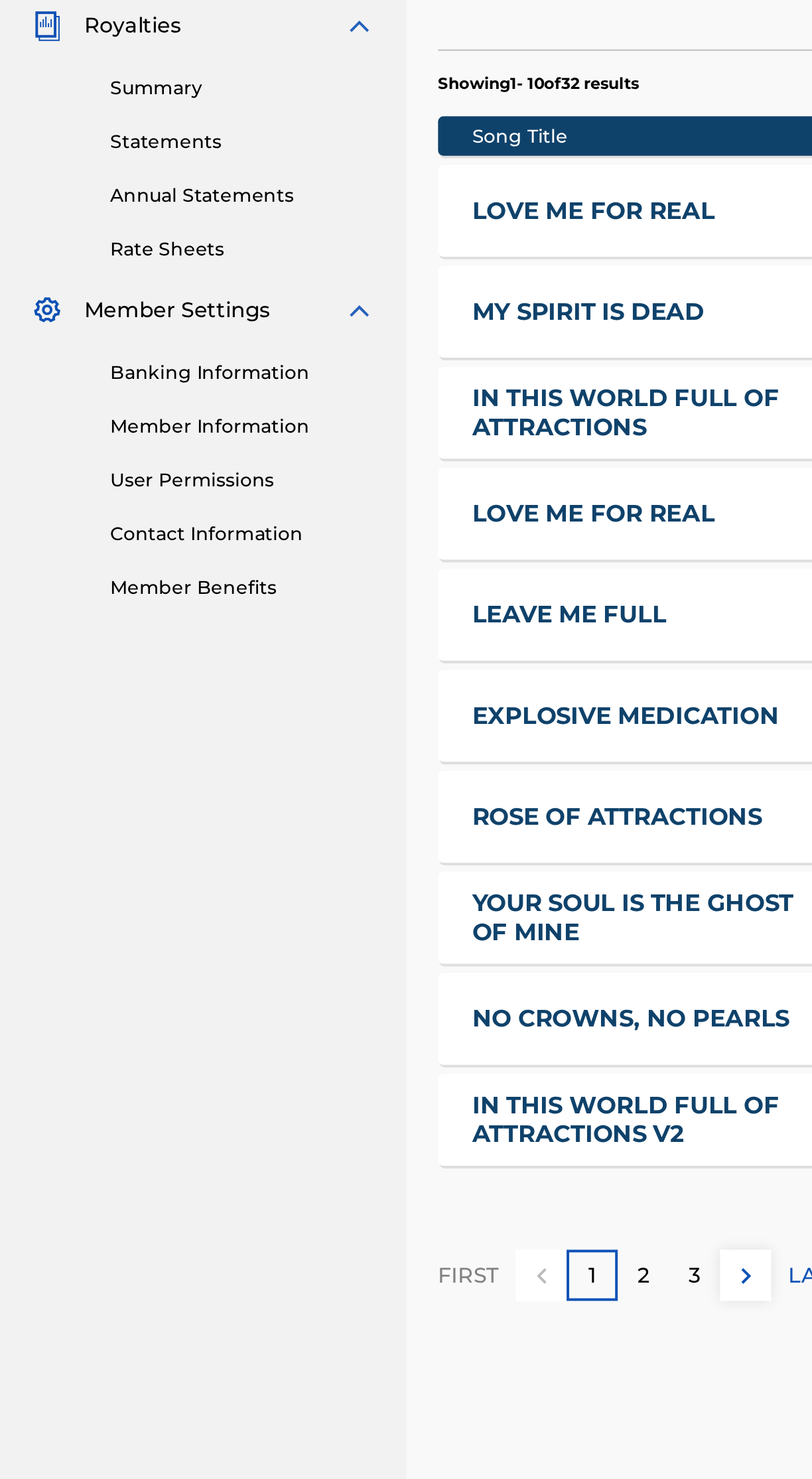
click at [327, 695] on link "LOVE ME FOR REAL" at bounding box center [321, 699] width 163 height 15
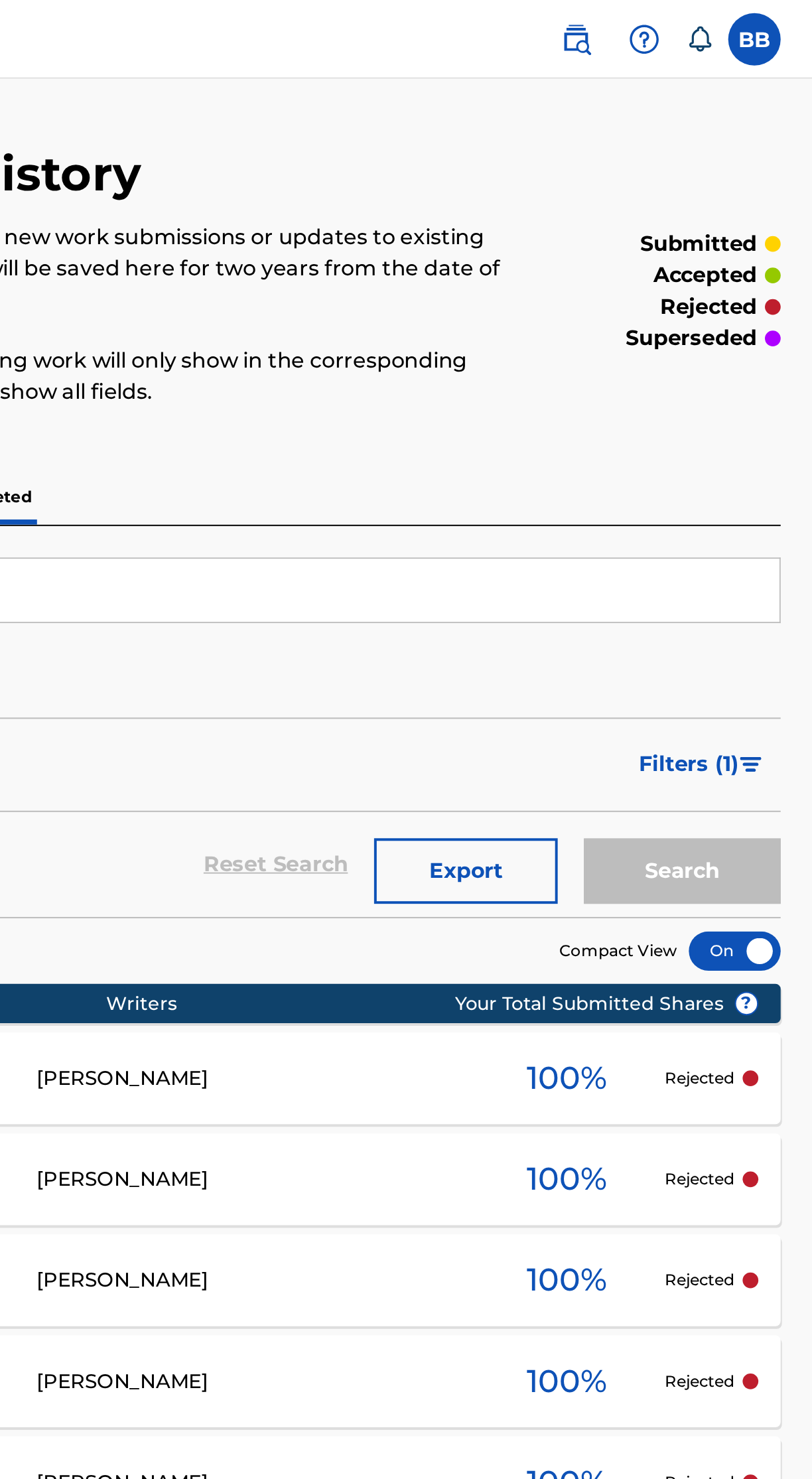
click at [796, 21] on label at bounding box center [782, 20] width 27 height 27
click at [783, 20] on input "BB Bernardo Badilla bbadillajr@gmail.com Notification Preferences Profile Log o…" at bounding box center [783, 20] width 0 height 0
